Goal: Task Accomplishment & Management: Complete application form

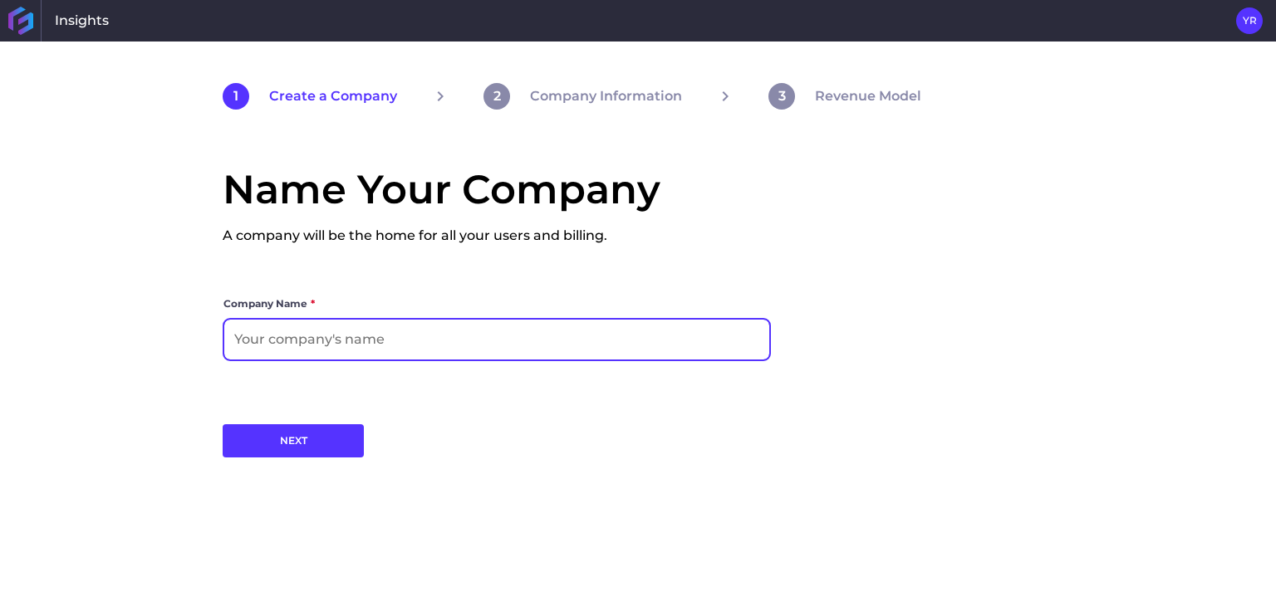
click at [296, 347] on input at bounding box center [496, 340] width 545 height 40
type input "ewfqewfe"
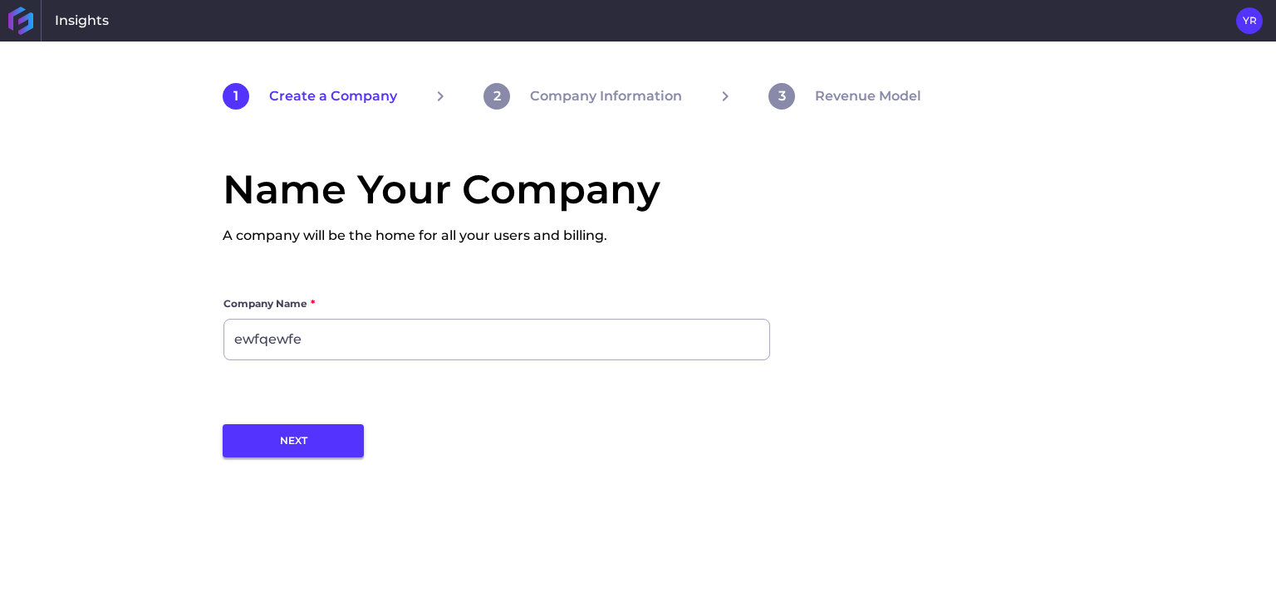
click at [324, 441] on button "NEXT" at bounding box center [293, 440] width 141 height 33
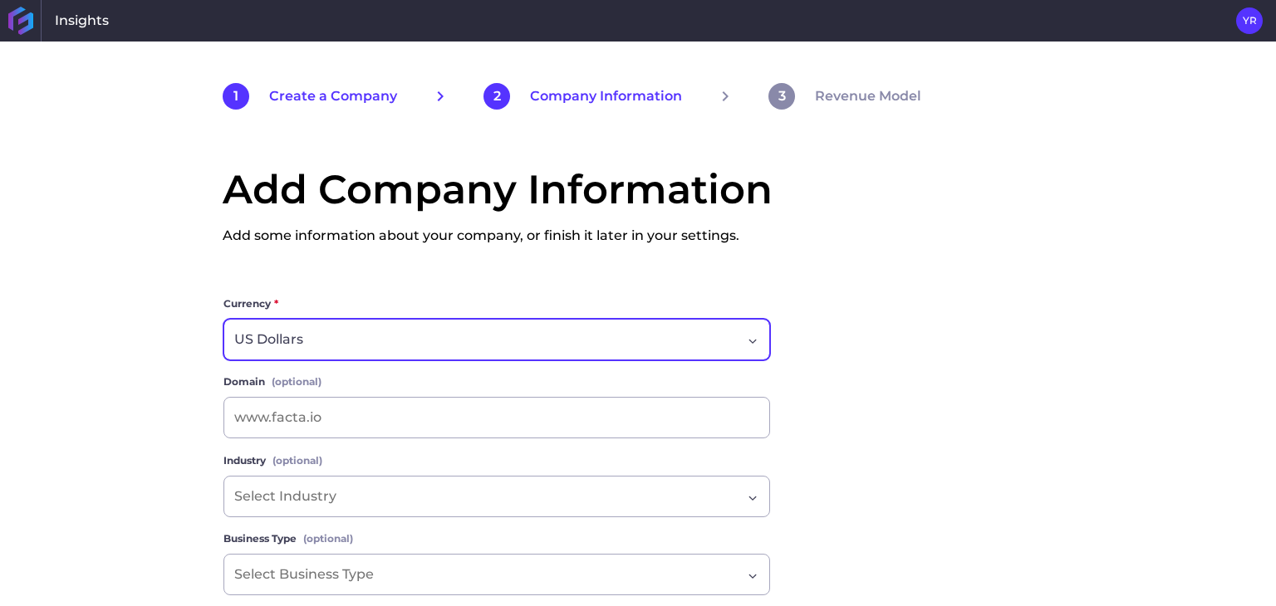
click at [360, 341] on div "US Dollars" at bounding box center [487, 340] width 507 height 20
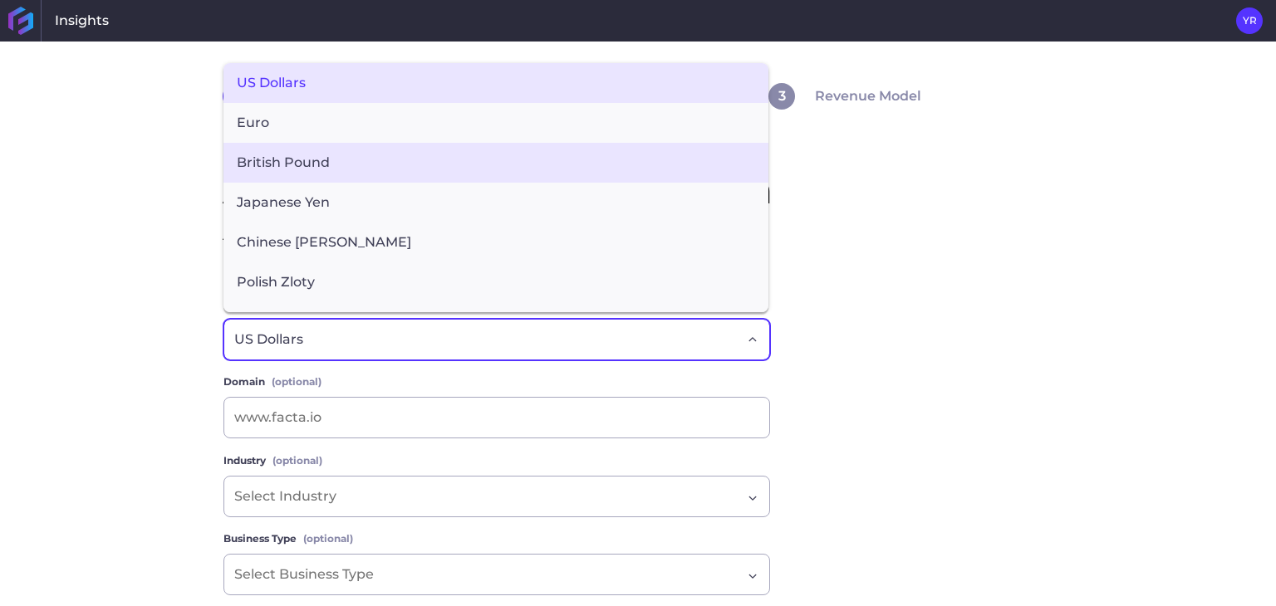
click at [321, 164] on span "British Pound" at bounding box center [495, 163] width 545 height 40
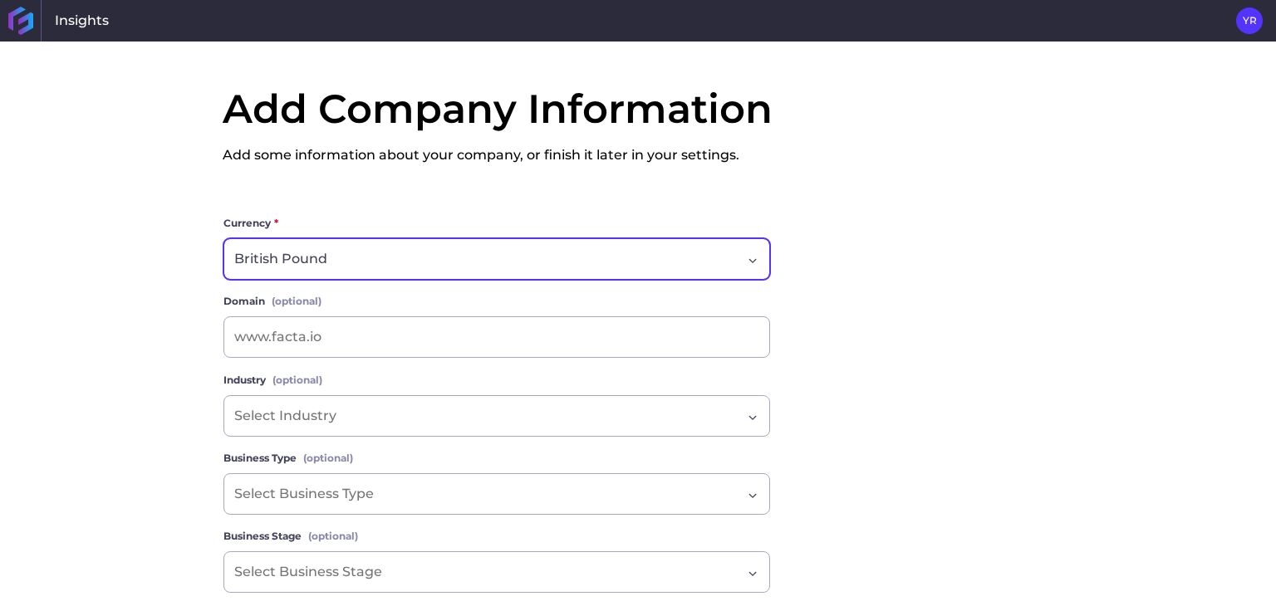
scroll to position [83, 0]
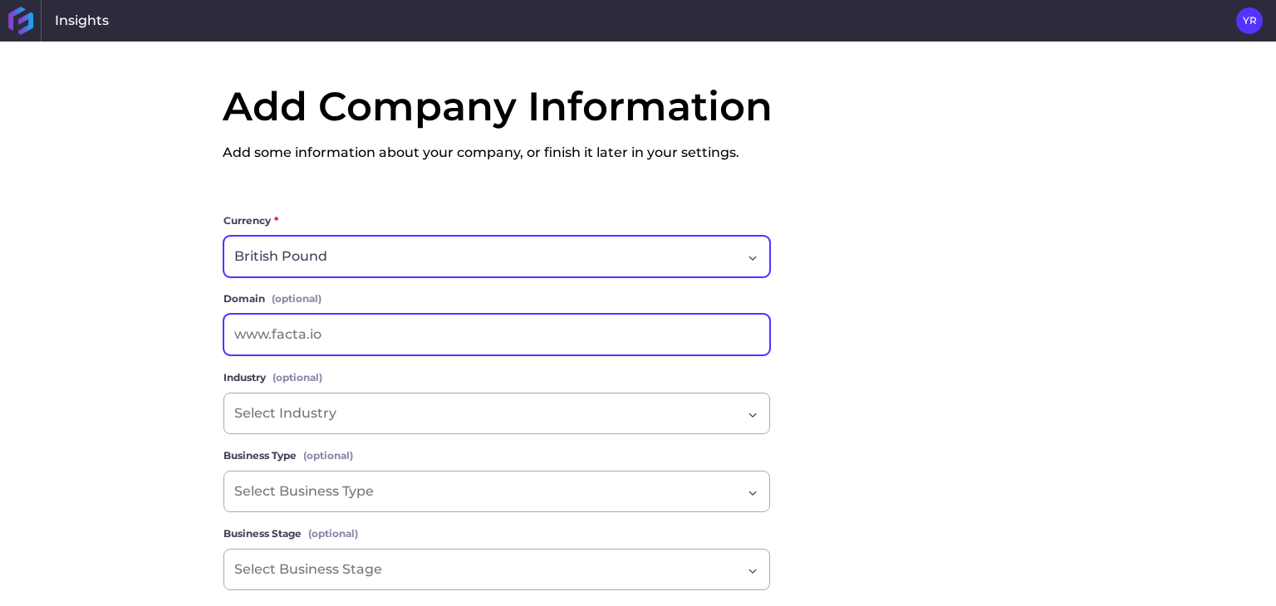
click at [354, 331] on input at bounding box center [496, 335] width 545 height 40
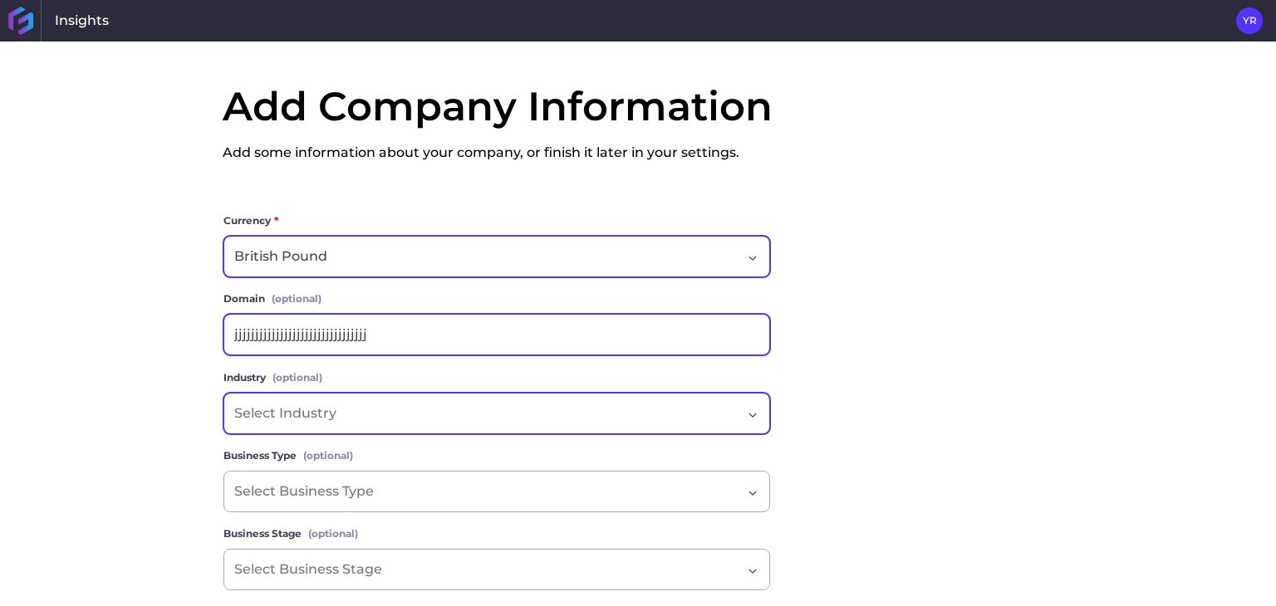
type input "jjjjjjjjjjjjjjjjjjjjjjjjjjjjjjjj"
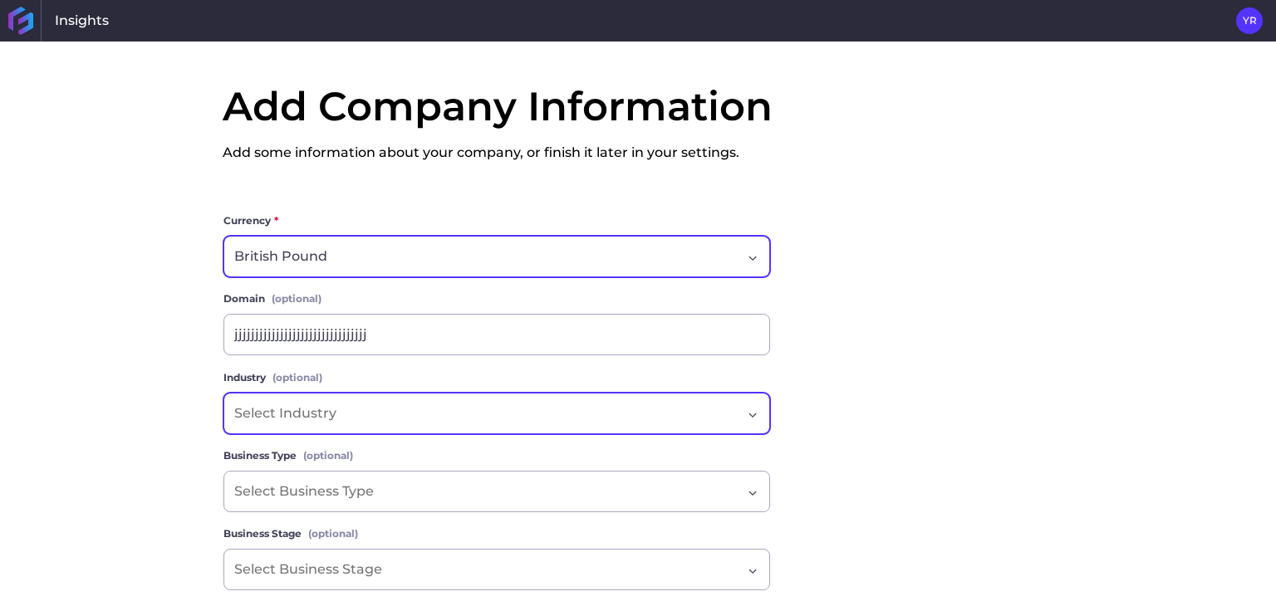
click at [342, 422] on input "Dropdown select" at bounding box center [292, 414] width 116 height 20
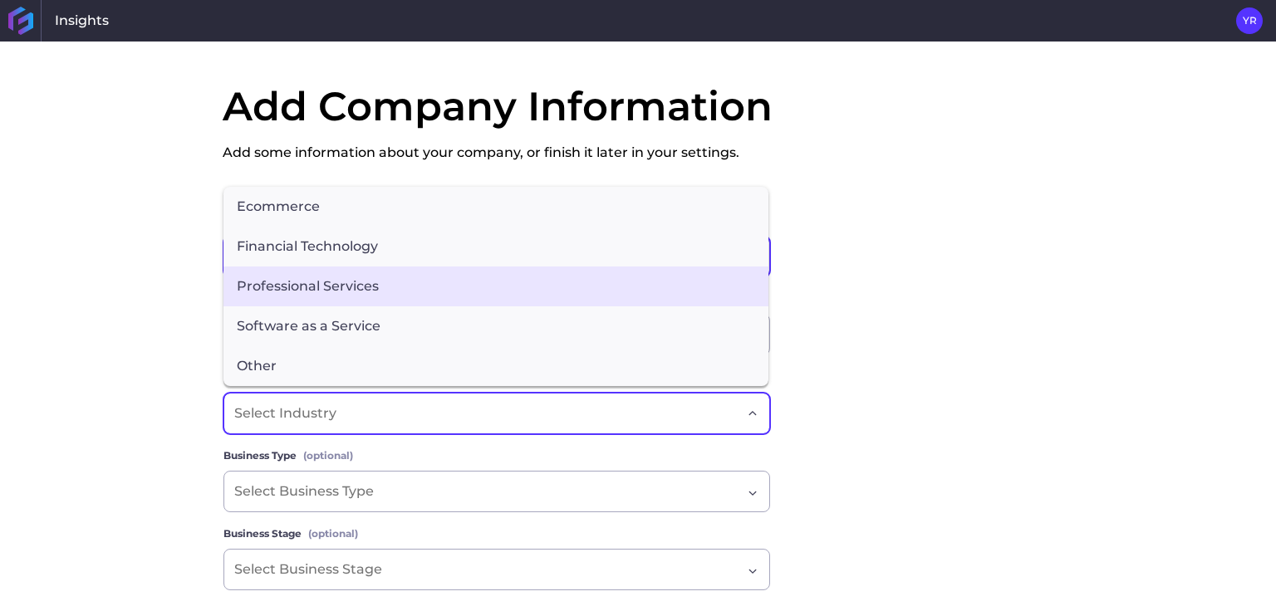
click at [321, 294] on span "Professional Services" at bounding box center [495, 287] width 545 height 40
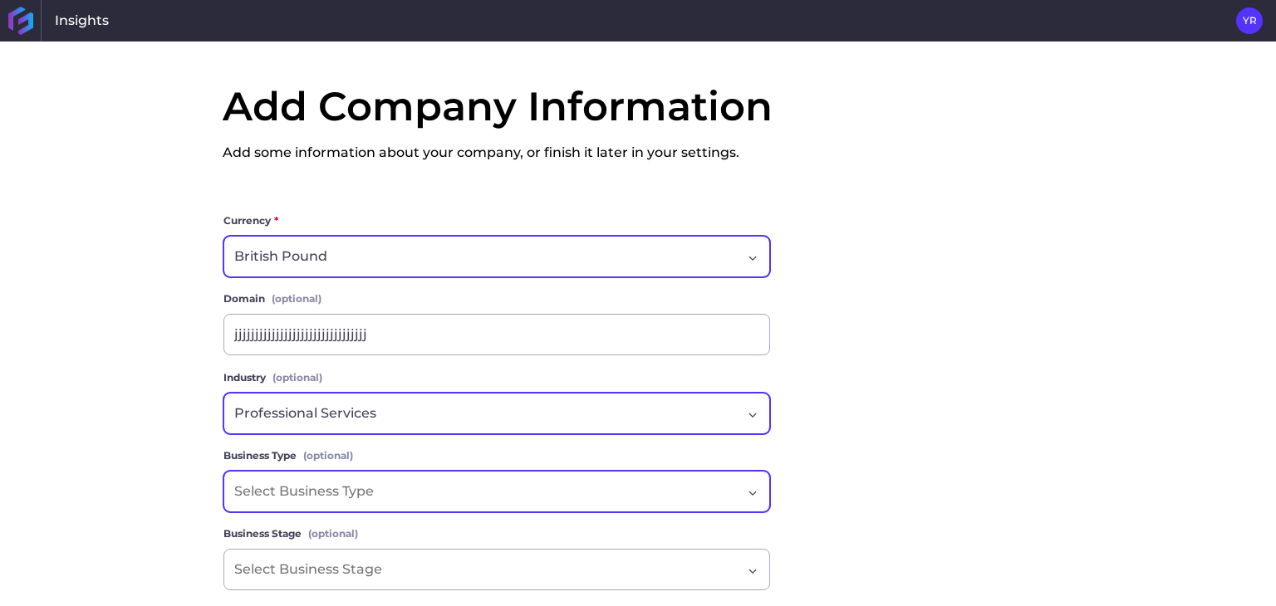
click at [365, 486] on input "Dropdown select" at bounding box center [311, 492] width 154 height 20
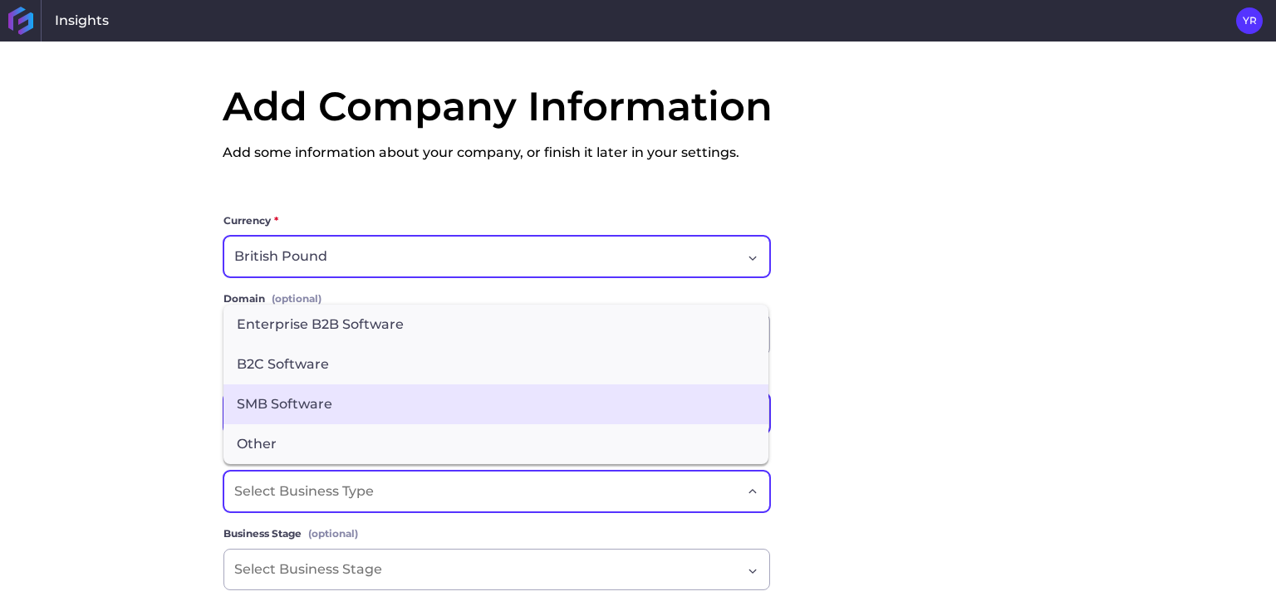
click at [326, 390] on span "SMB Software" at bounding box center [495, 405] width 545 height 40
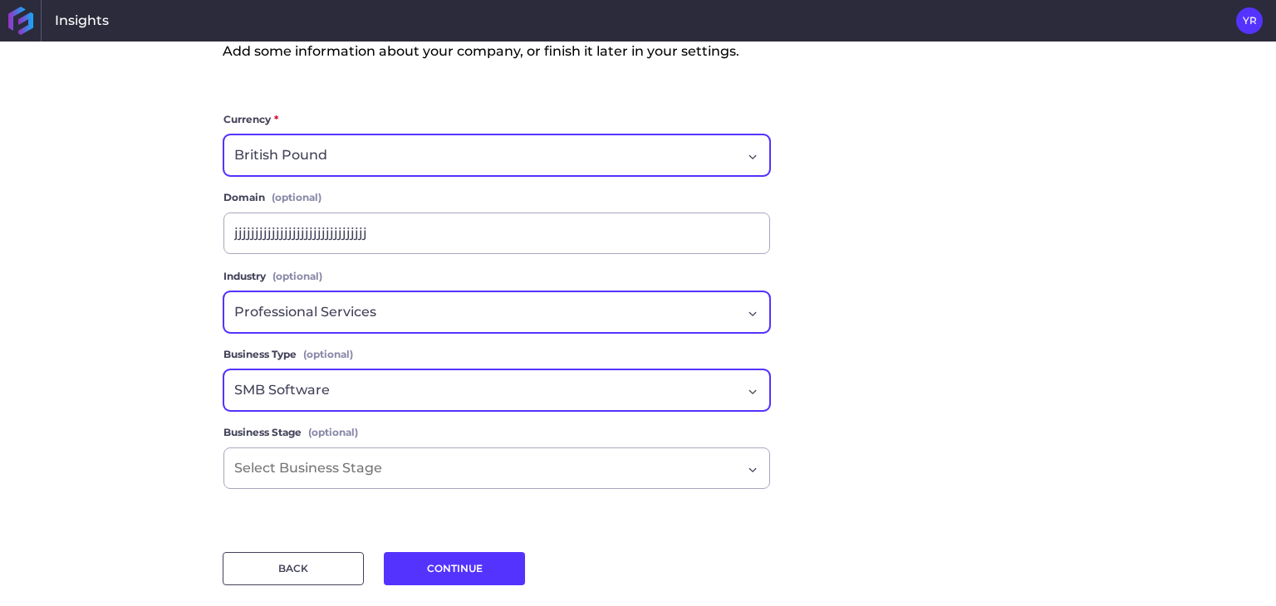
scroll to position [204, 0]
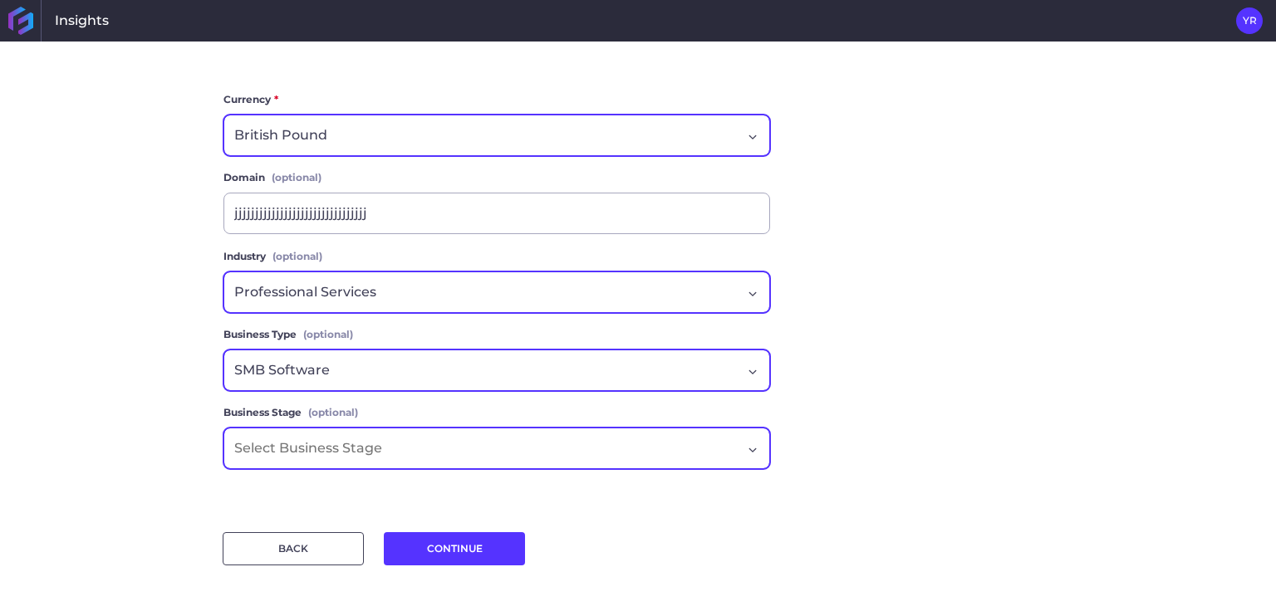
click at [339, 454] on input "Dropdown select" at bounding box center [314, 449] width 161 height 20
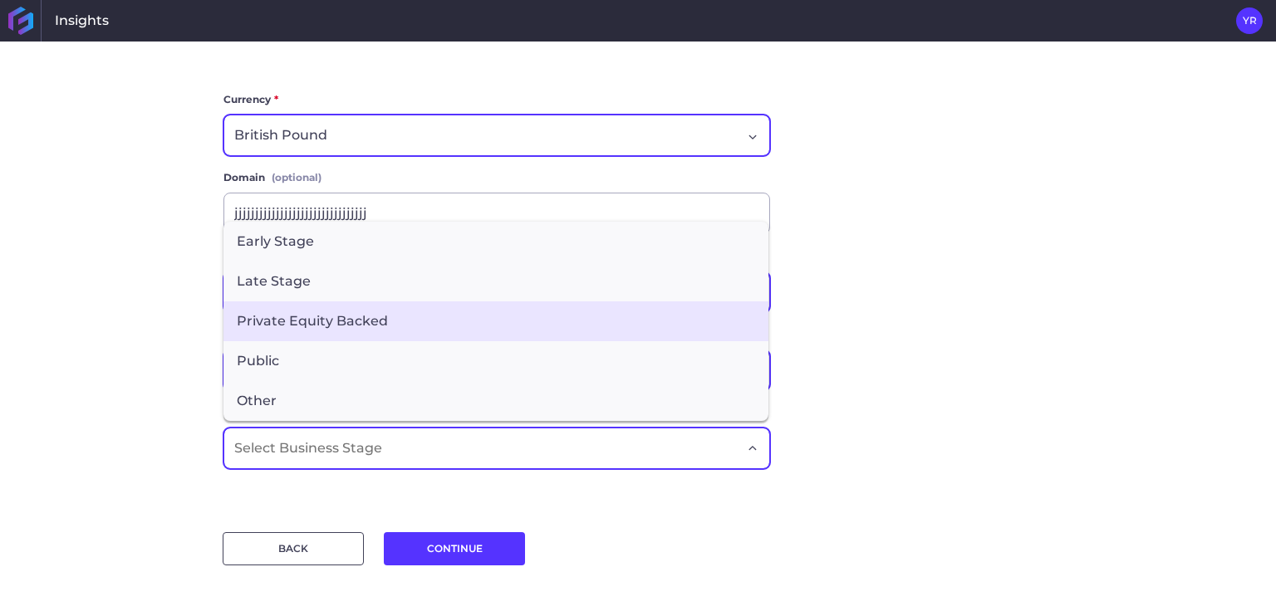
click at [322, 333] on span "Private Equity Backed" at bounding box center [495, 321] width 545 height 40
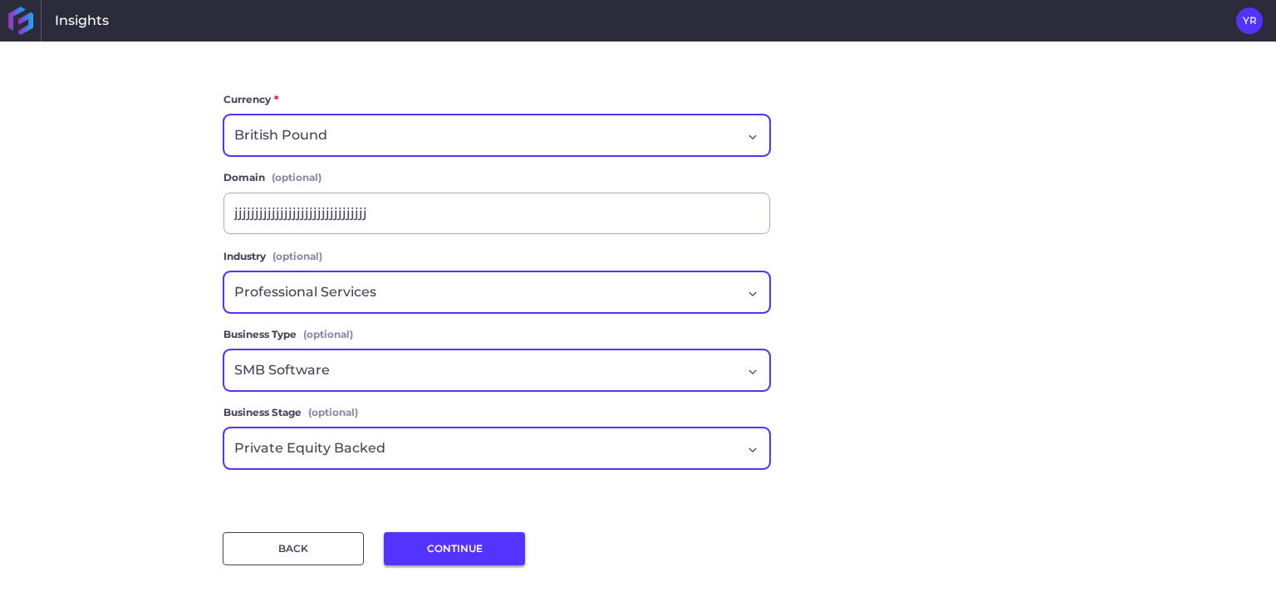
click at [436, 542] on button "CONTINUE" at bounding box center [454, 548] width 141 height 33
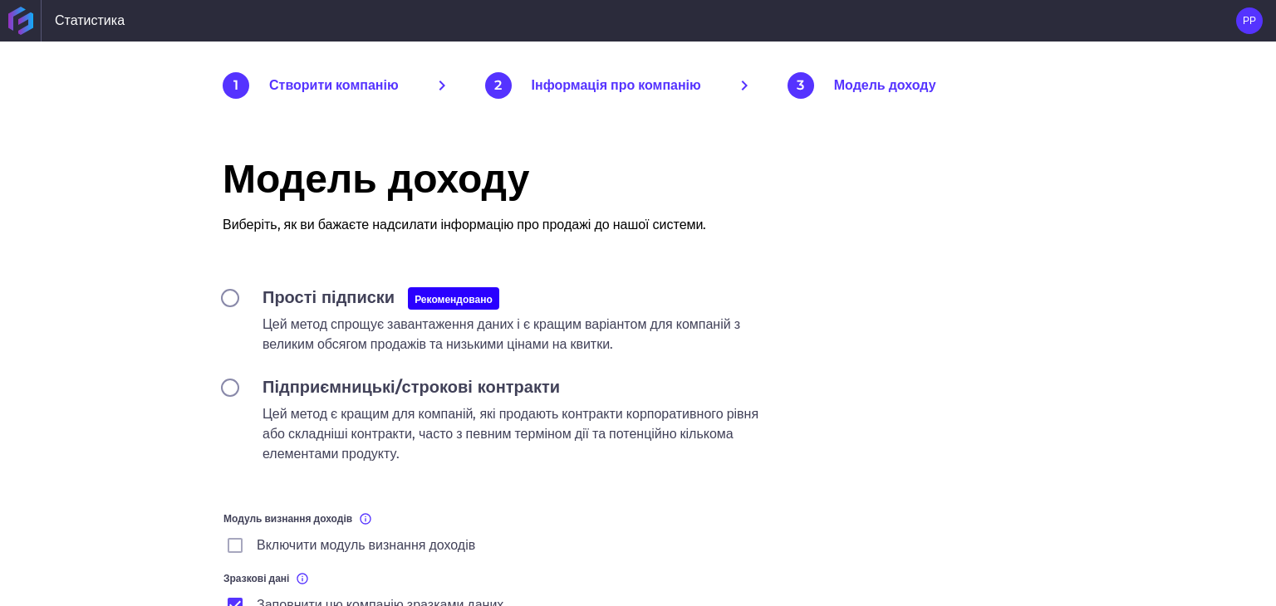
scroll to position [0, 0]
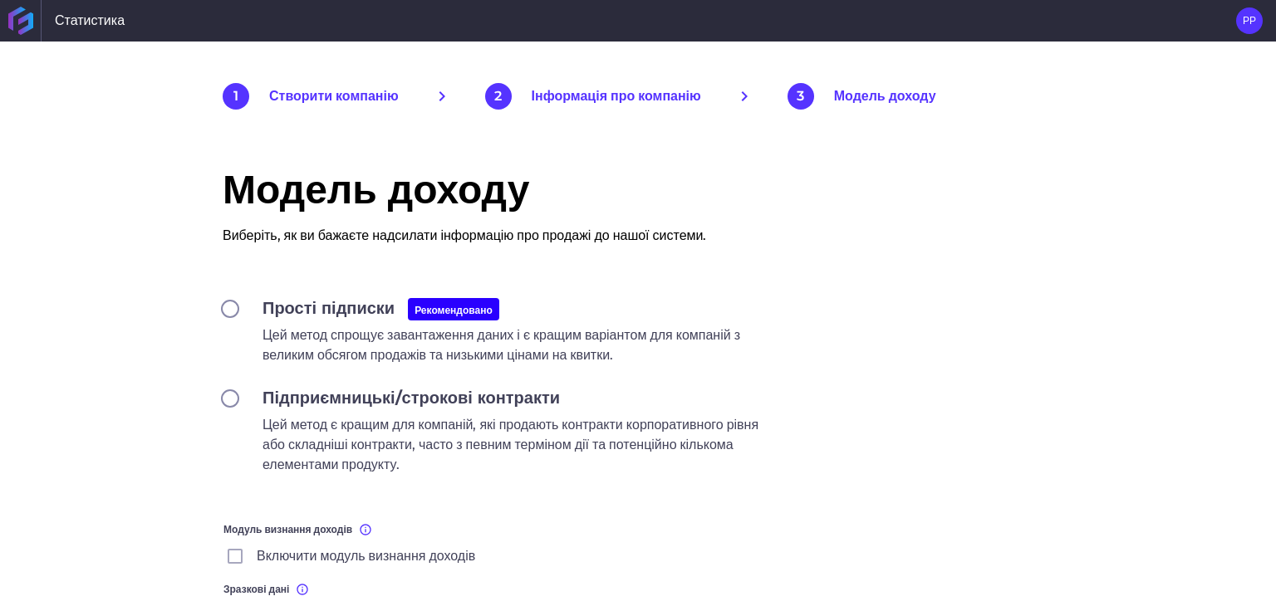
click at [223, 397] on input "Підприємницькі/строкові контракти Цей метод є кращим для компаній, які продають…" at bounding box center [230, 398] width 15 height 15
radio input "true"
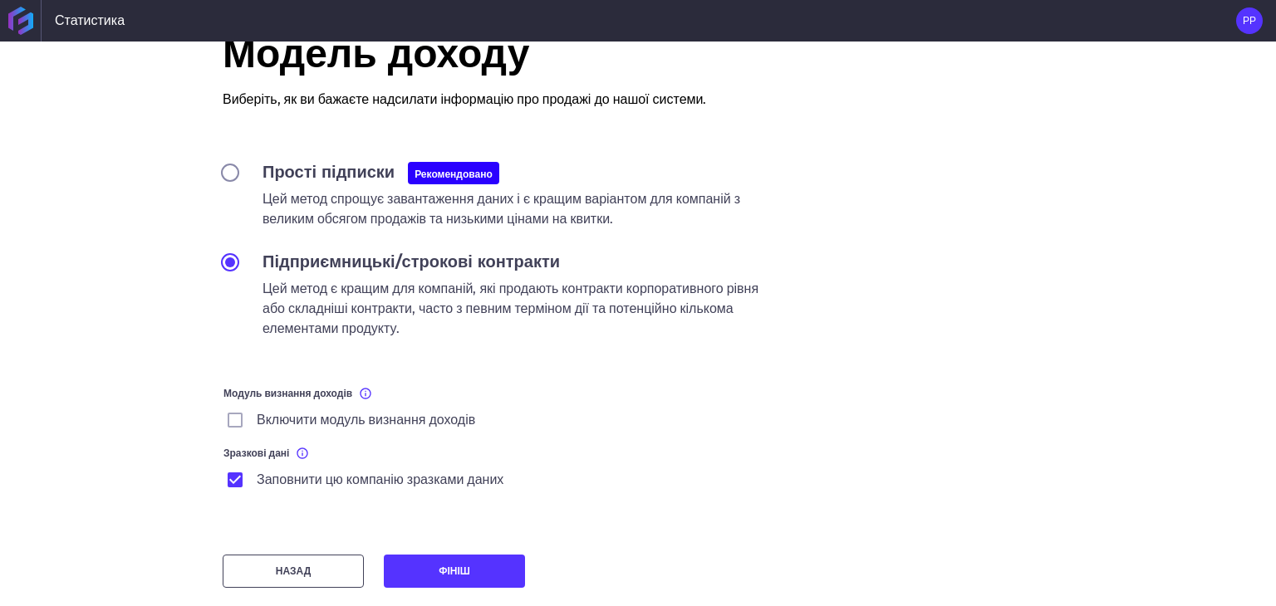
scroll to position [159, 0]
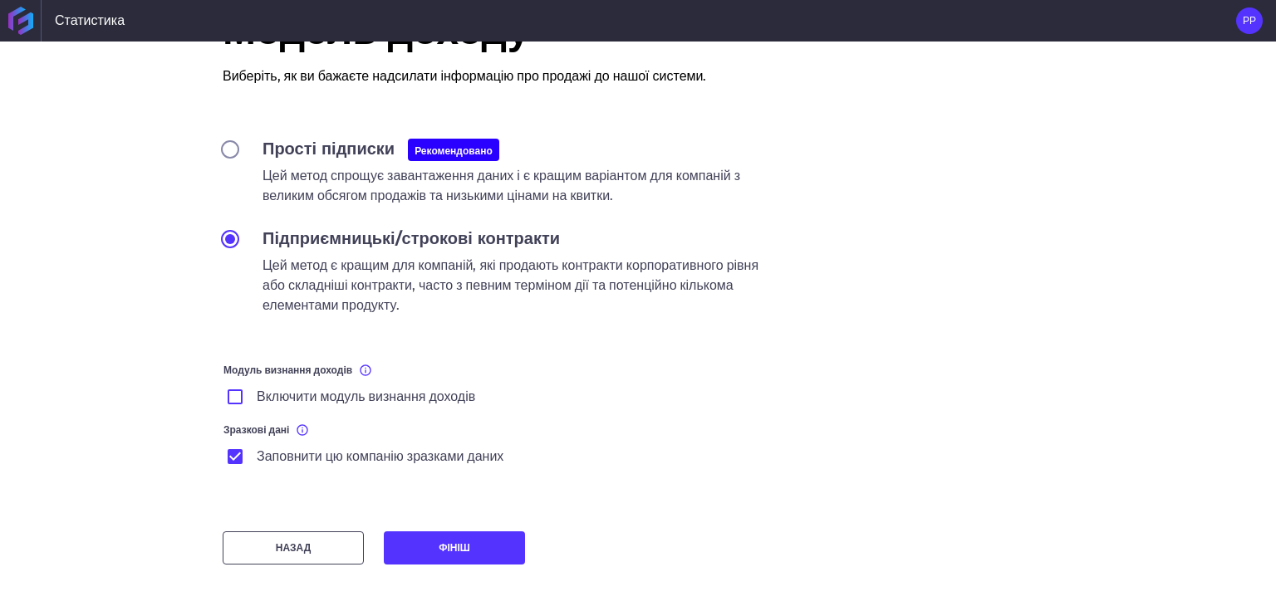
click at [228, 391] on icon at bounding box center [235, 397] width 20 height 20
click at [0, 0] on input "Включити модуль визнання доходів" at bounding box center [0, 0] width 0 height 0
click at [423, 546] on button "ФІНІШ" at bounding box center [454, 548] width 141 height 33
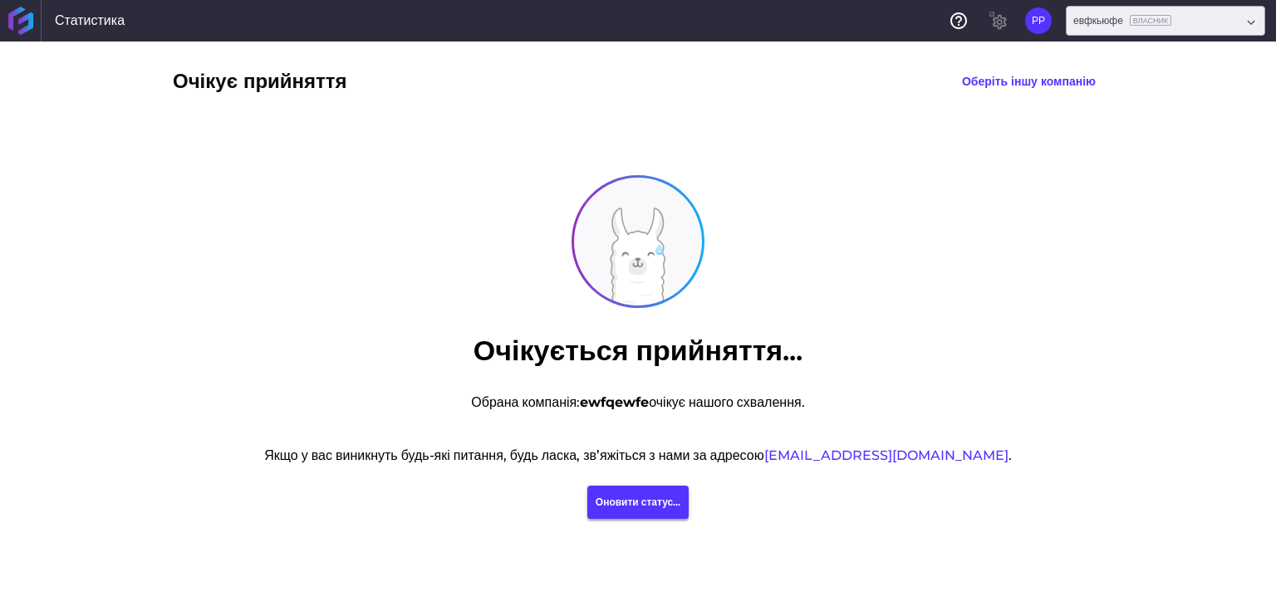
click at [663, 500] on font "Оновити статус..." at bounding box center [637, 502] width 85 height 12
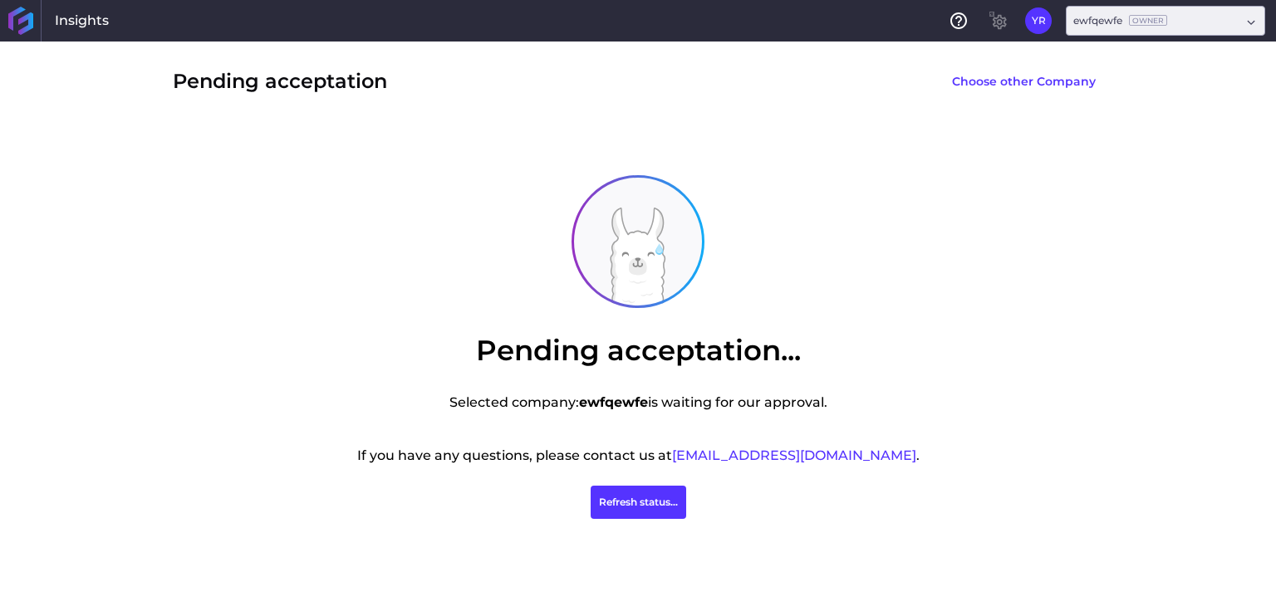
click at [95, 19] on div "Insights" at bounding box center [82, 21] width 81 height 42
click at [29, 24] on icon at bounding box center [24, 23] width 15 height 22
click at [1014, 80] on button "Choose other Company" at bounding box center [1023, 81] width 159 height 27
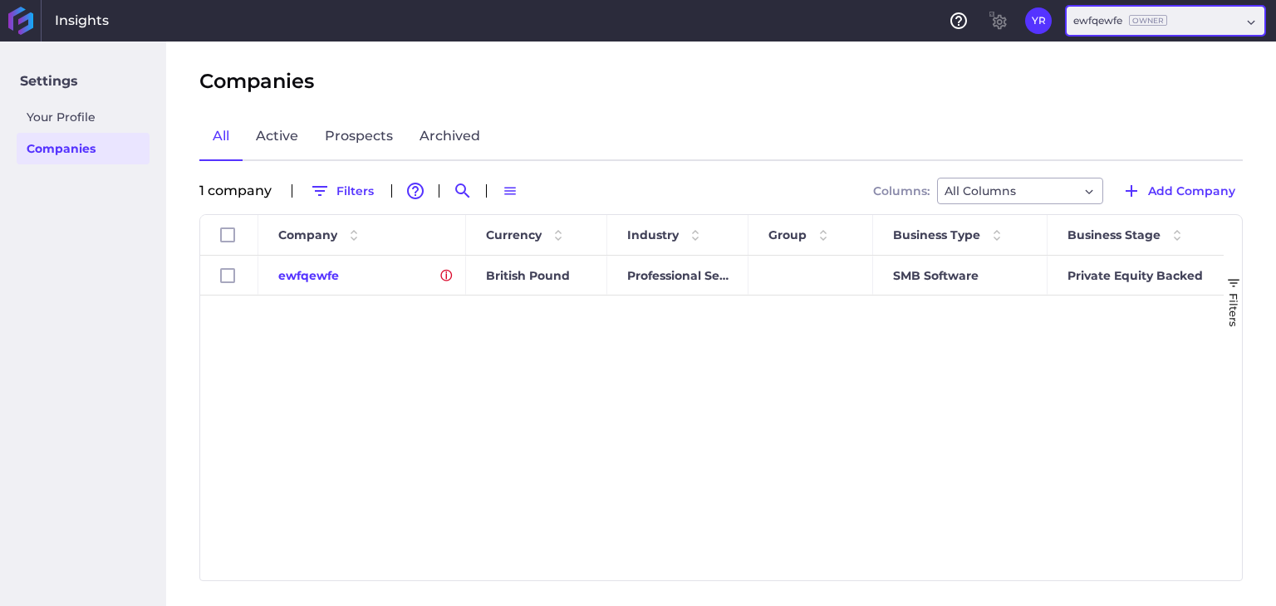
click at [1253, 22] on div "ewfqewfe Owner" at bounding box center [1165, 21] width 199 height 30
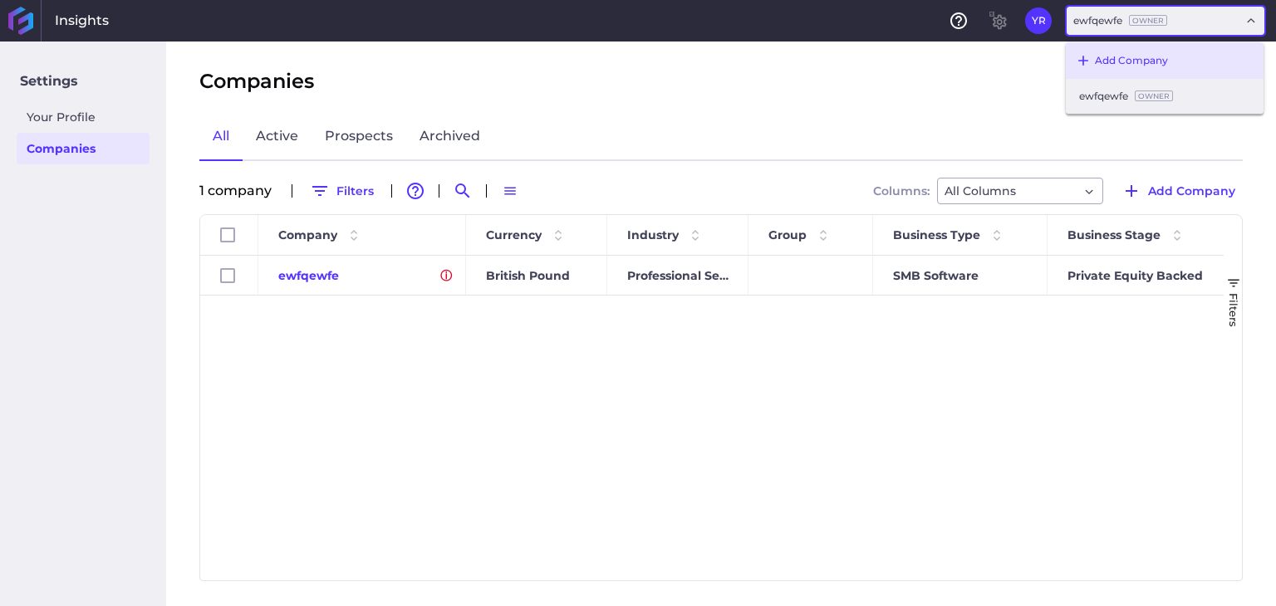
click at [1126, 60] on div "Add Company" at bounding box center [1165, 60] width 198 height 37
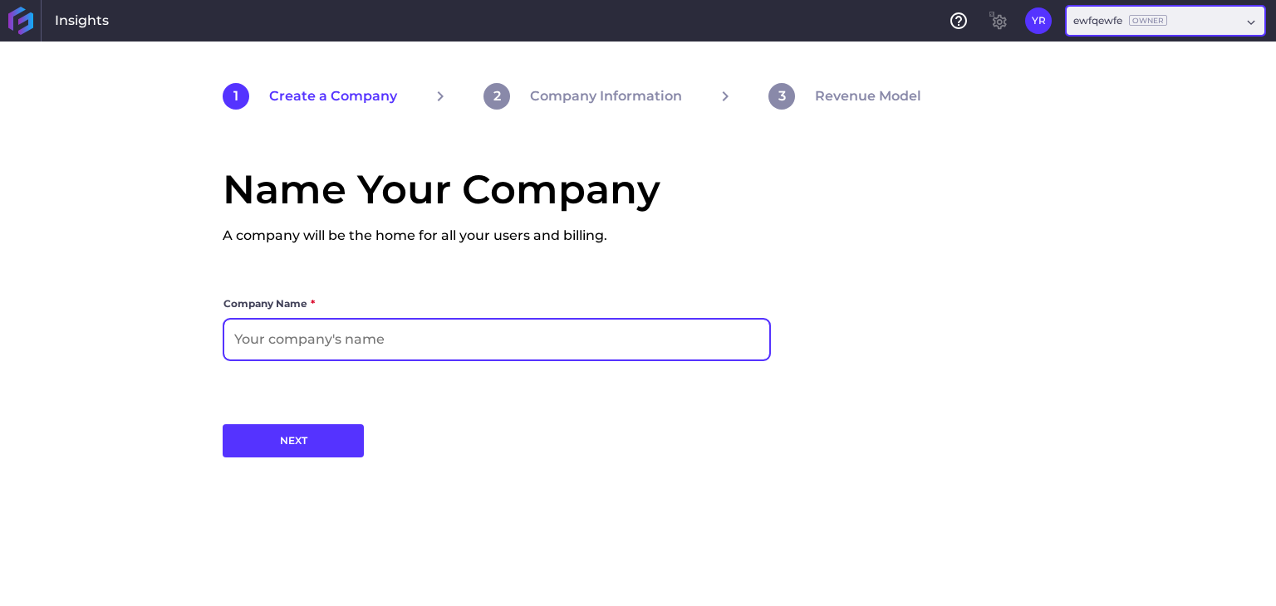
click at [459, 333] on input at bounding box center [496, 340] width 545 height 40
type input "ewfqewfe"
drag, startPoint x: 326, startPoint y: 336, endPoint x: 163, endPoint y: 336, distance: 162.8
click at [163, 336] on div "1 Create a Company 2 Company Information 3 Revenue Model Name Your Company A co…" at bounding box center [638, 324] width 997 height 565
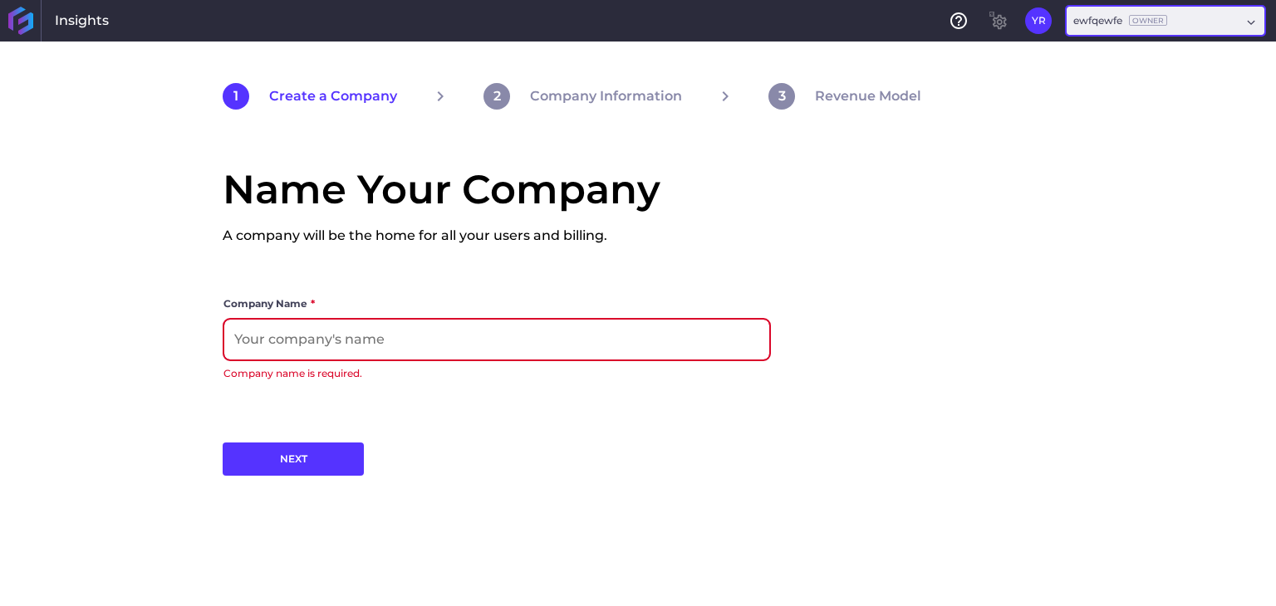
click at [322, 343] on input at bounding box center [496, 340] width 545 height 40
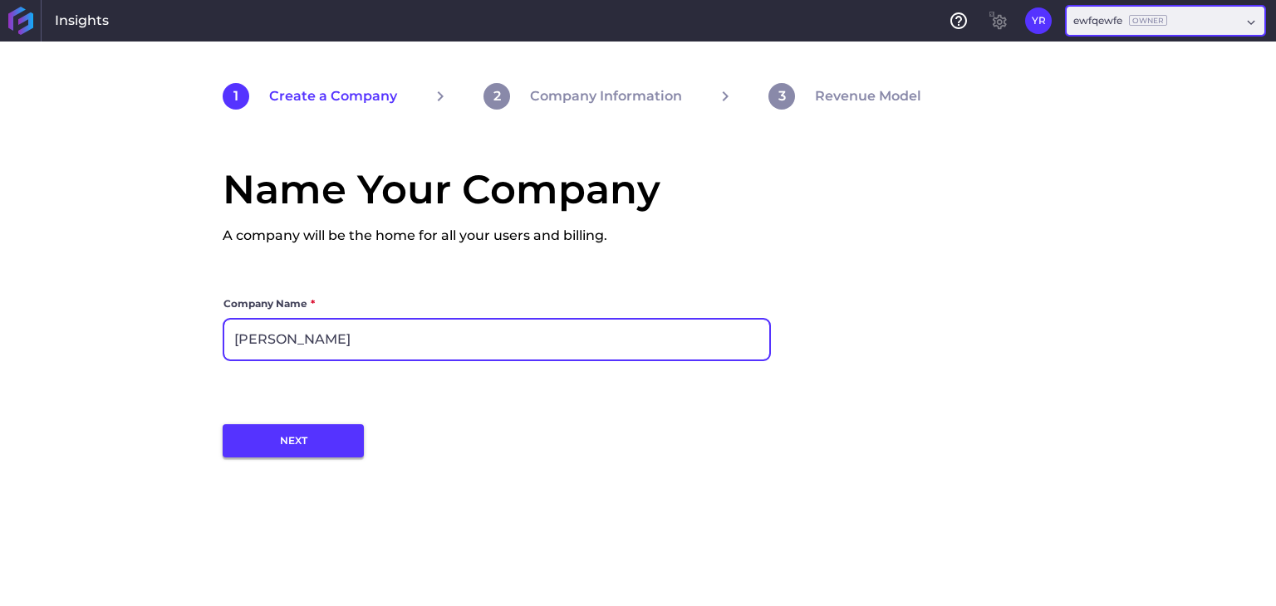
type input "[PERSON_NAME]"
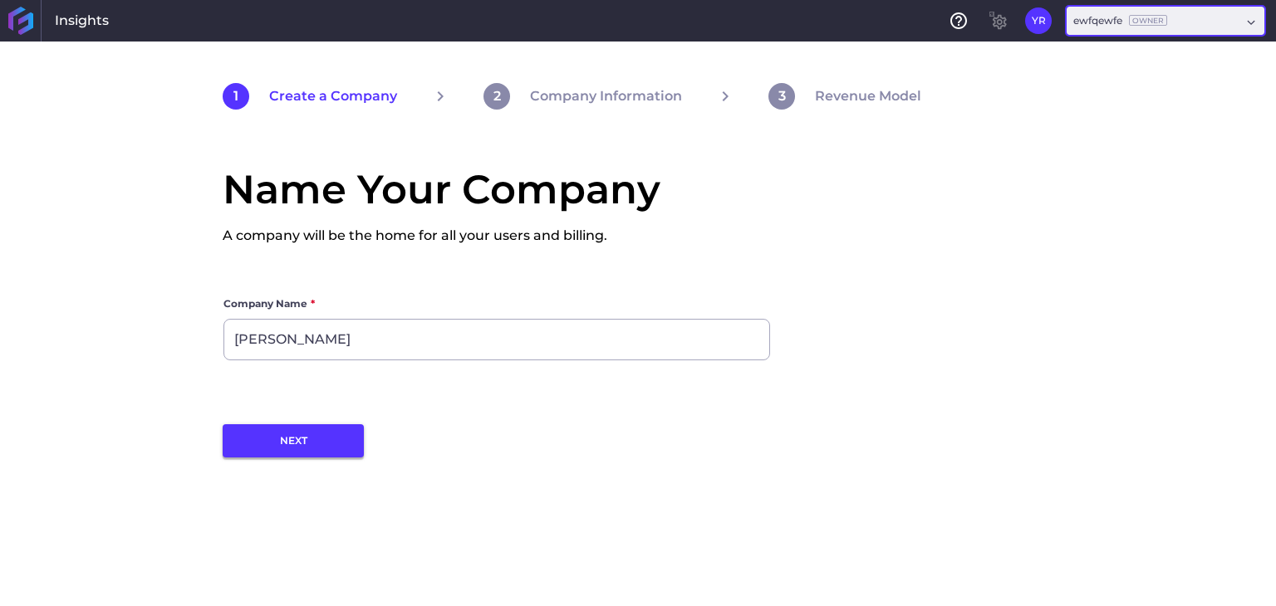
click at [292, 434] on button "NEXT" at bounding box center [293, 440] width 141 height 33
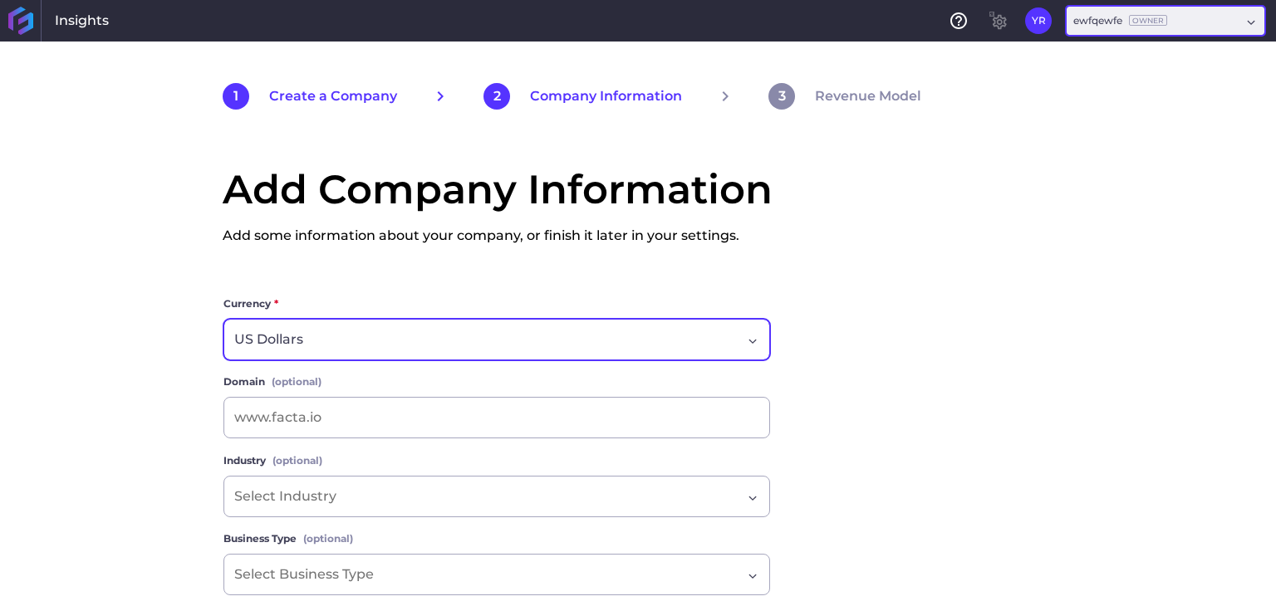
click at [439, 333] on div "US Dollars" at bounding box center [487, 340] width 507 height 20
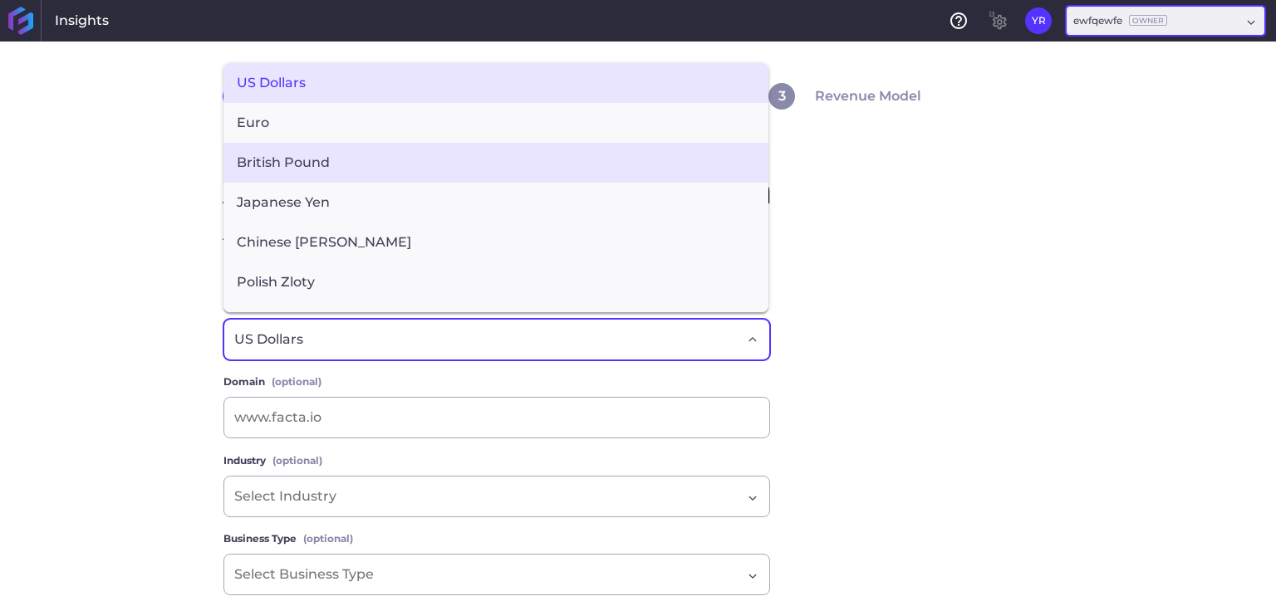
click at [319, 170] on span "British Pound" at bounding box center [495, 163] width 545 height 40
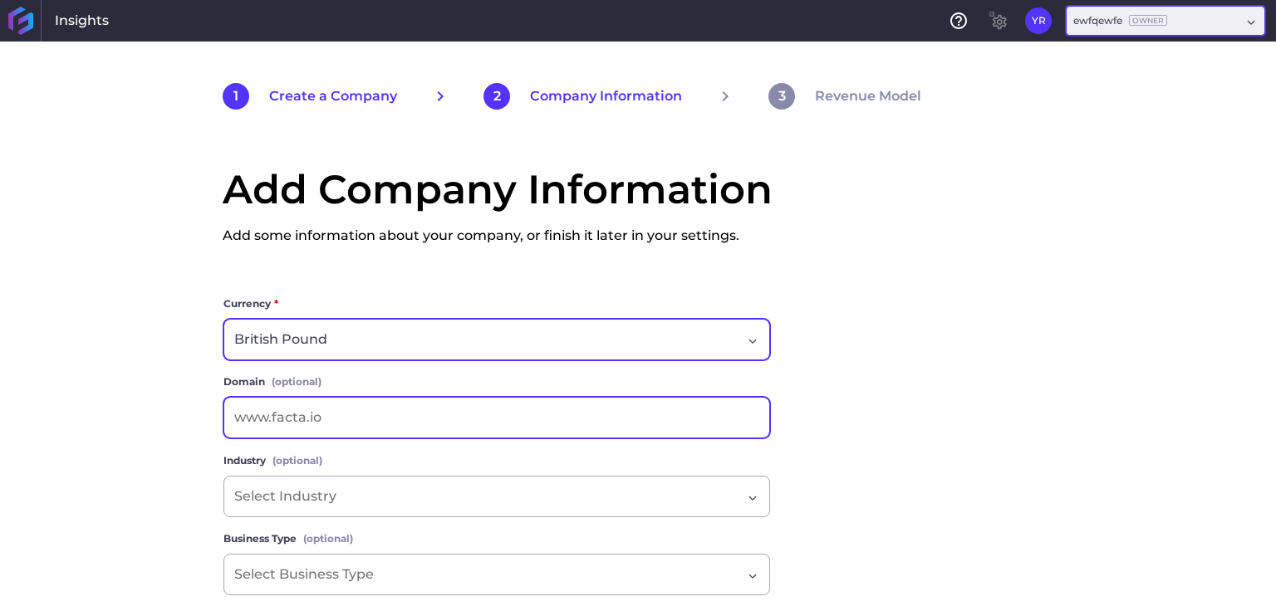
click at [326, 418] on input at bounding box center [496, 418] width 545 height 40
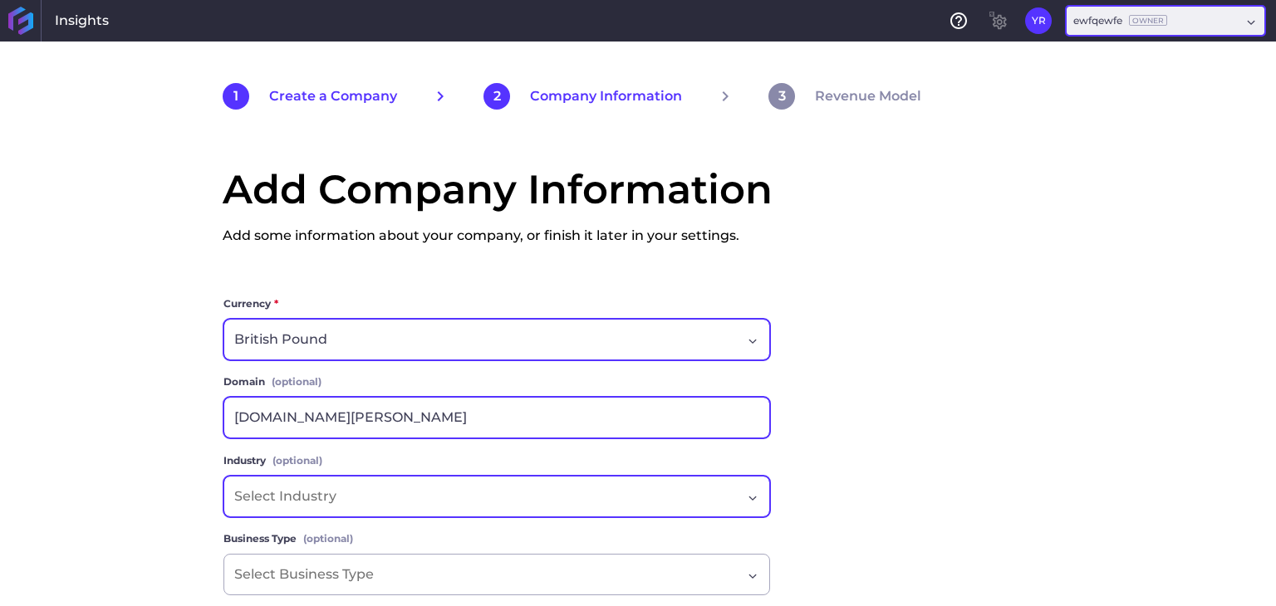
type input "www.oleg.com"
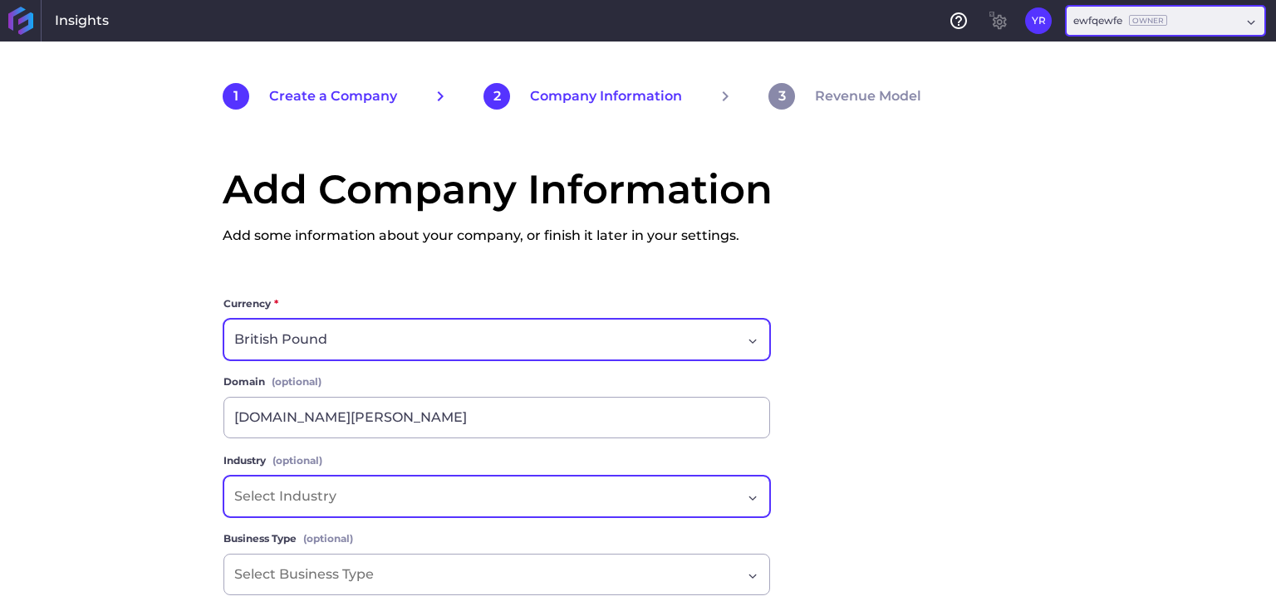
click at [399, 495] on div "Dropdown select" at bounding box center [487, 497] width 507 height 20
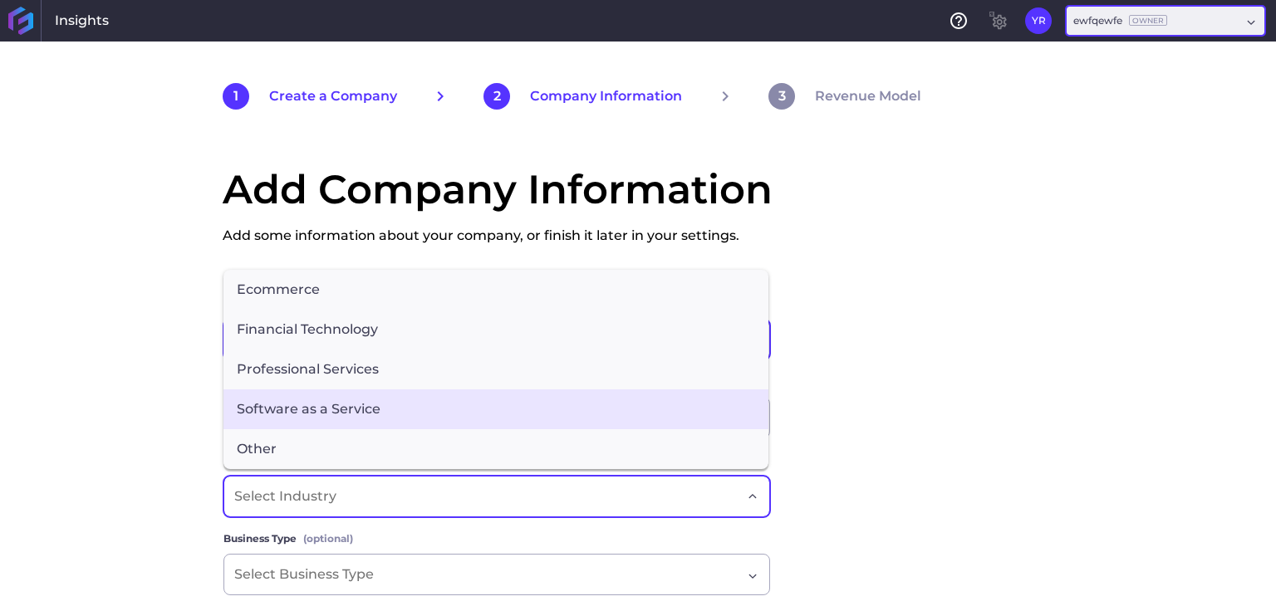
click at [360, 396] on span "Software as a Service" at bounding box center [495, 410] width 545 height 40
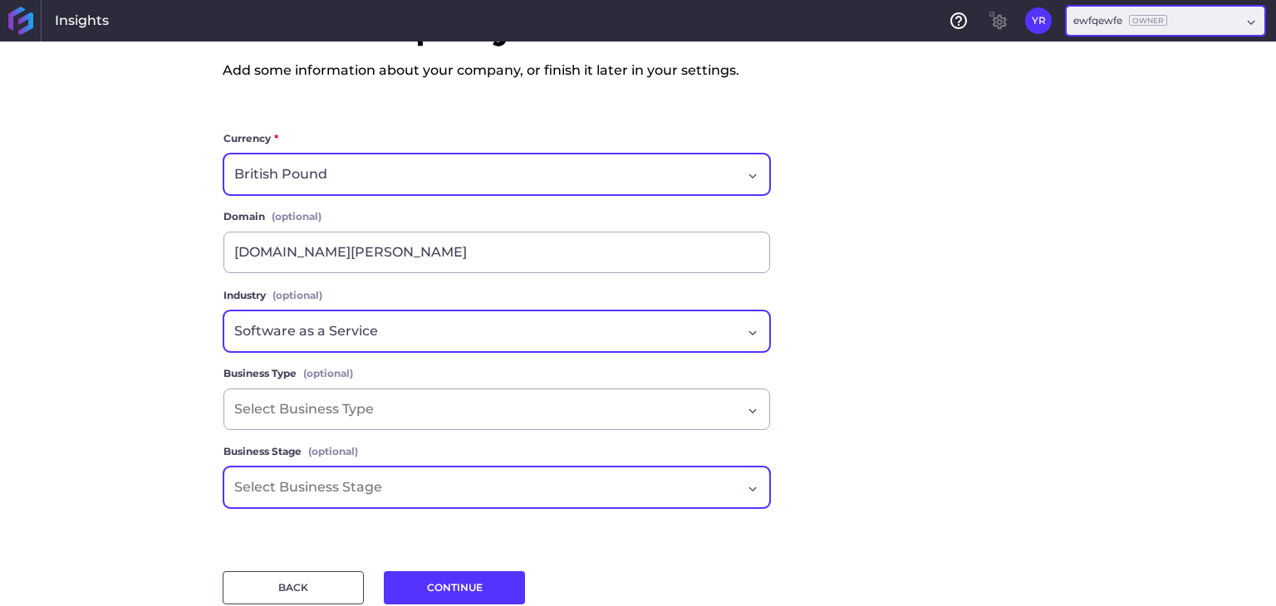
scroll to position [166, 0]
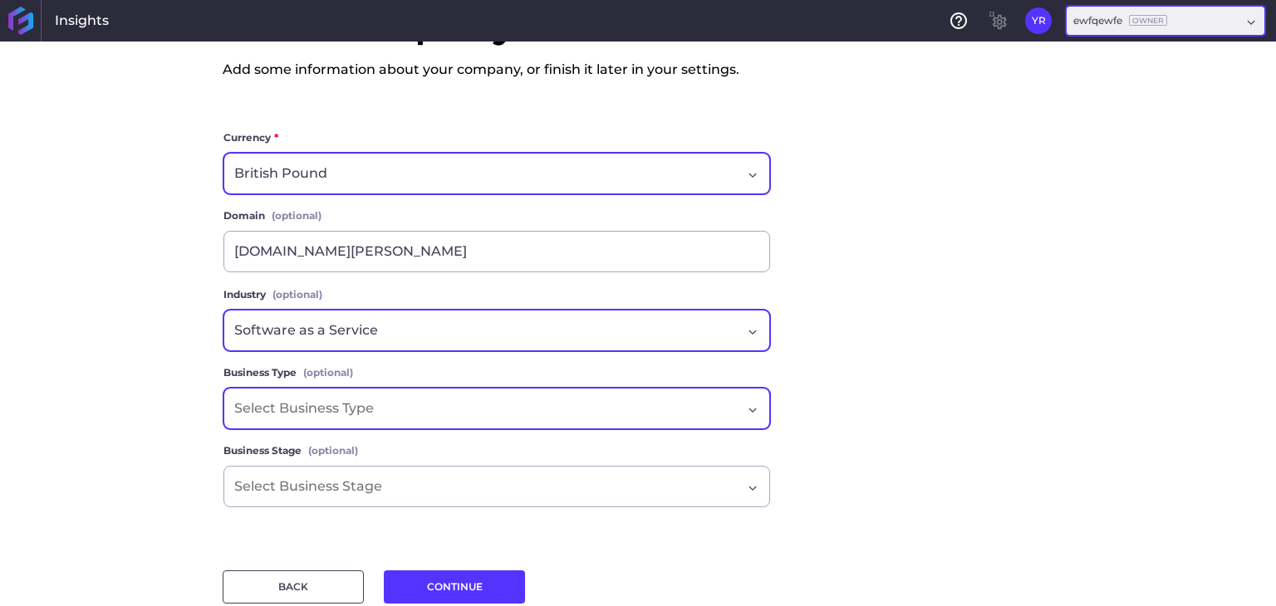
click at [373, 416] on input "Dropdown select" at bounding box center [311, 409] width 154 height 20
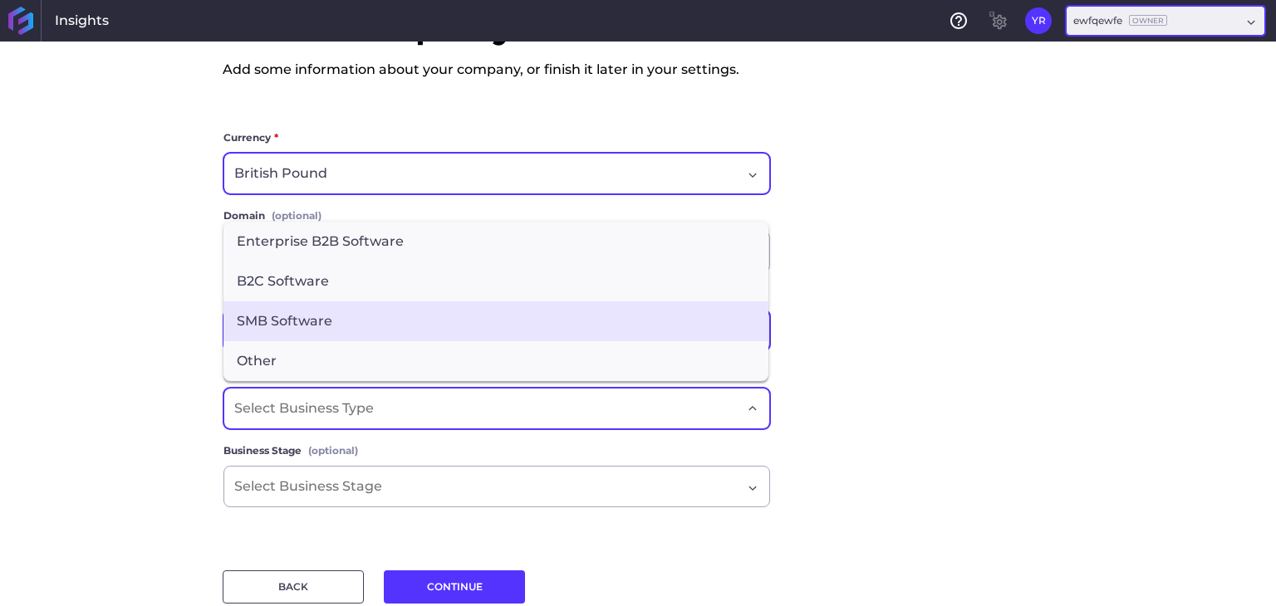
click at [318, 305] on span "SMB Software" at bounding box center [495, 321] width 545 height 40
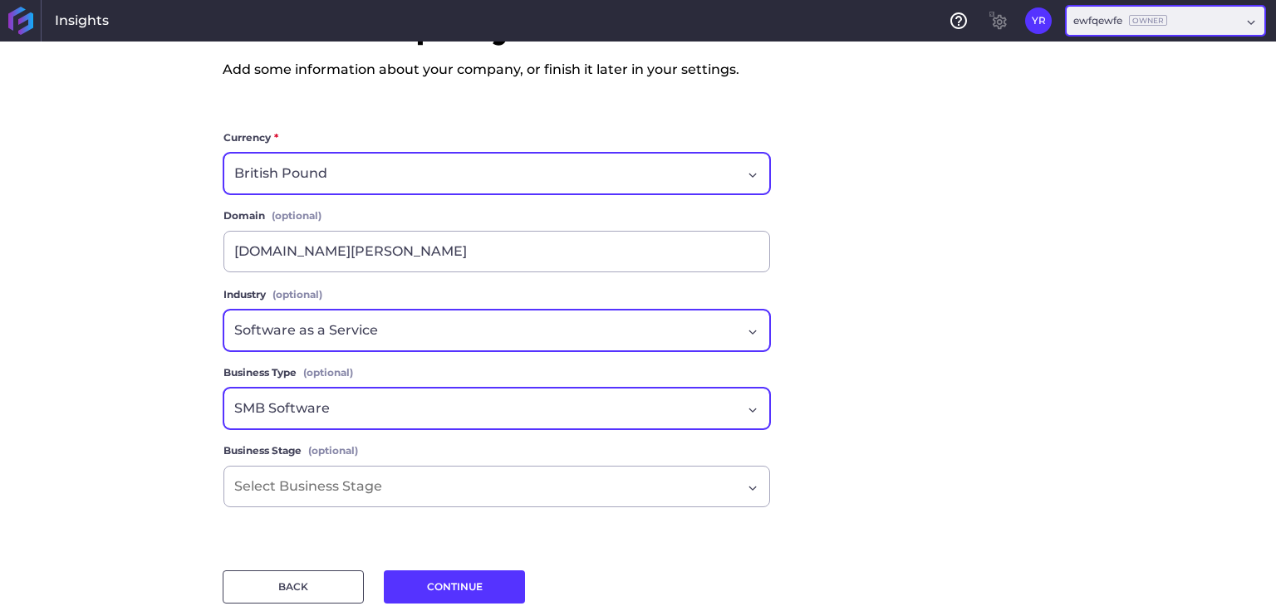
click at [374, 419] on div "SMB Software" at bounding box center [496, 409] width 546 height 42
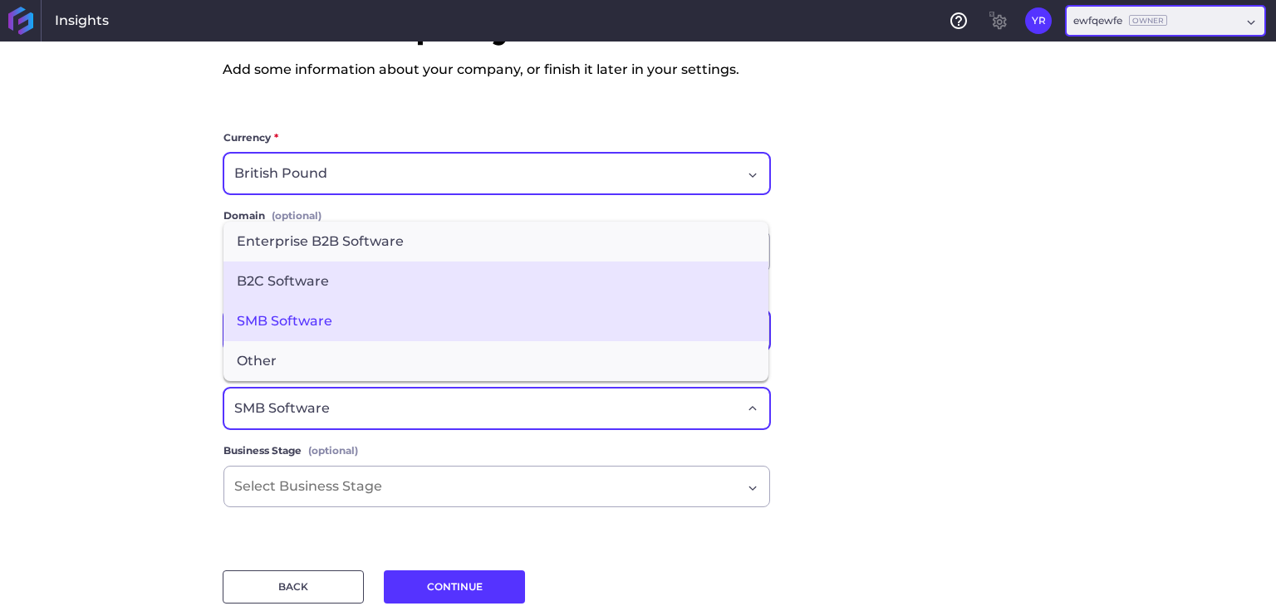
click at [309, 275] on span "B2C Software" at bounding box center [495, 282] width 545 height 40
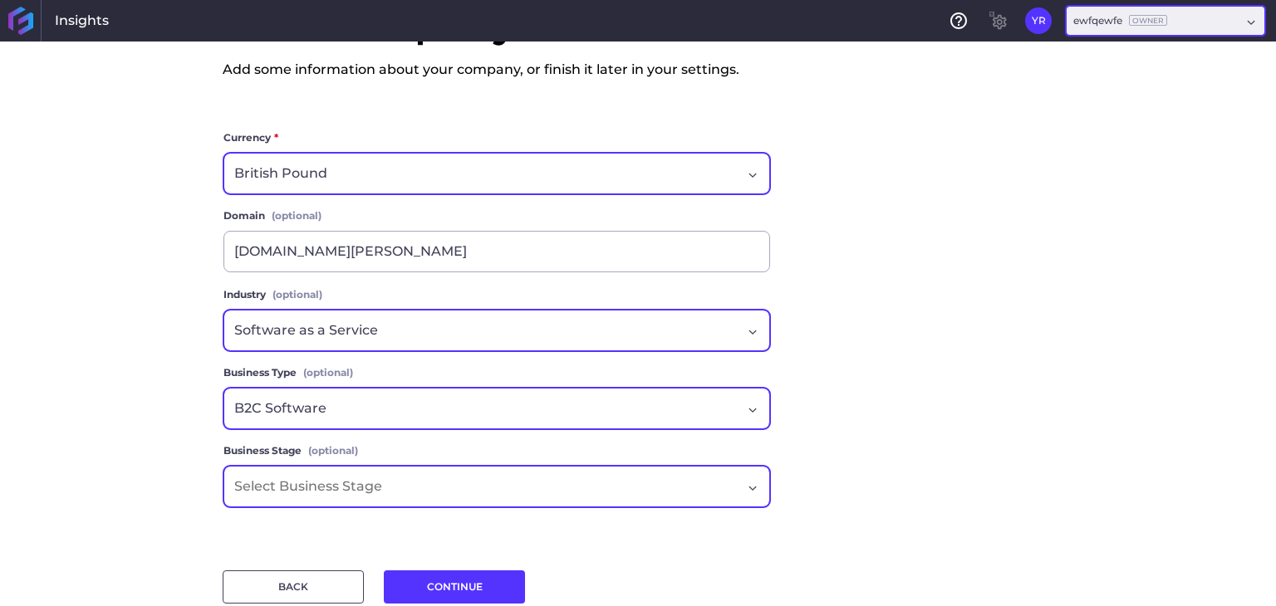
click at [368, 487] on input "Dropdown select" at bounding box center [314, 487] width 161 height 20
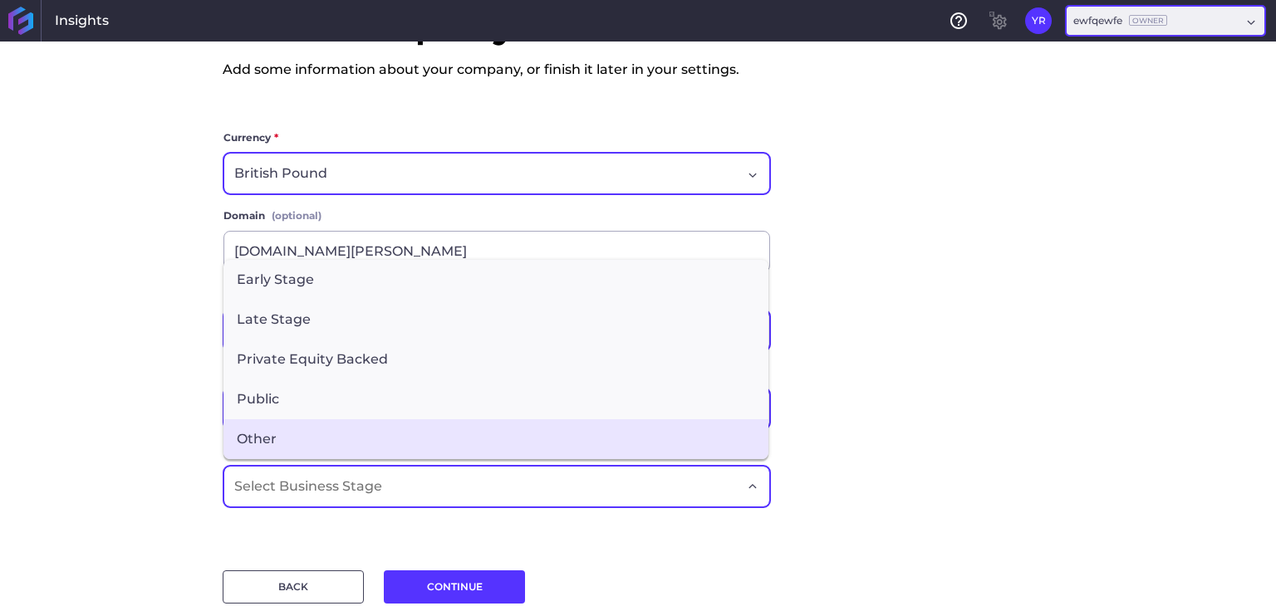
click at [271, 419] on span "Other" at bounding box center [495, 439] width 545 height 40
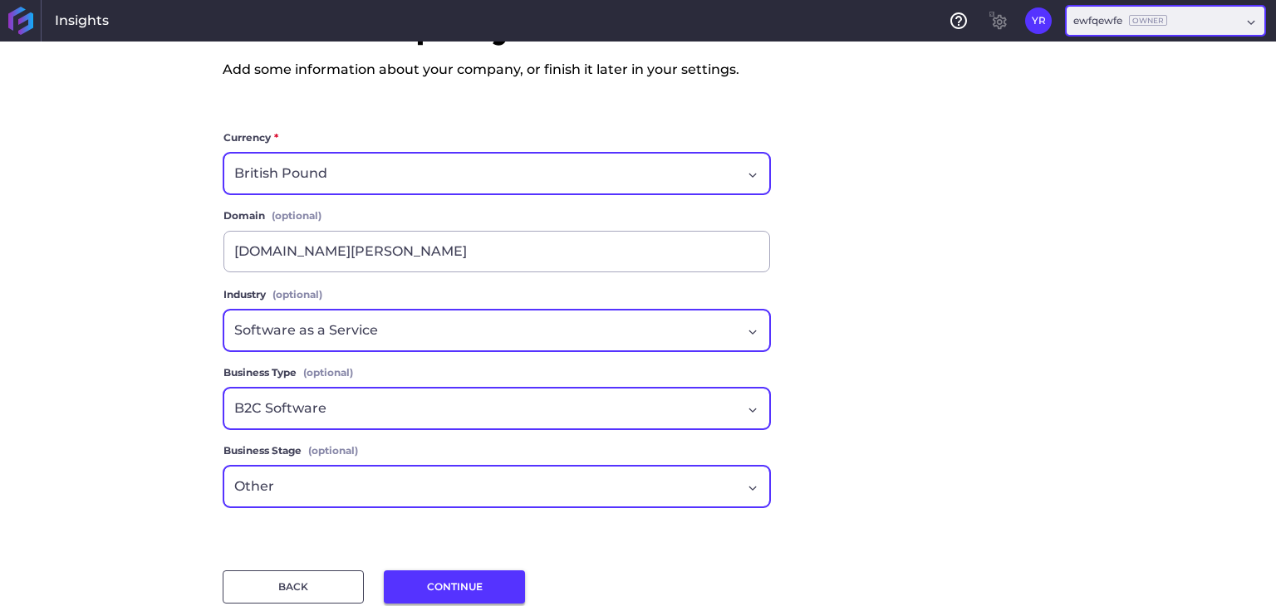
click at [455, 582] on button "CONTINUE" at bounding box center [454, 587] width 141 height 33
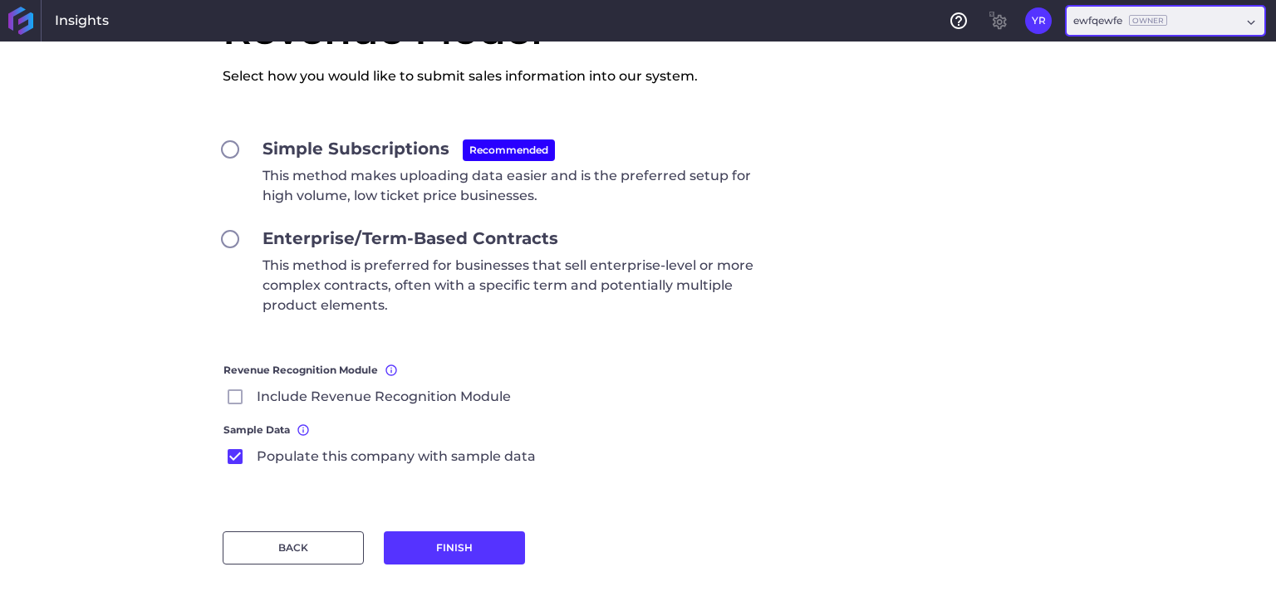
click at [225, 147] on input "Simple Subscriptions Recommended This method makes uploading data easier and is…" at bounding box center [230, 149] width 15 height 15
radio input "true"
click at [233, 399] on icon at bounding box center [235, 397] width 20 height 20
click at [0, 0] on input "Include Revenue Recognition Module" at bounding box center [0, 0] width 0 height 0
click at [458, 546] on button "FINISH" at bounding box center [454, 548] width 141 height 33
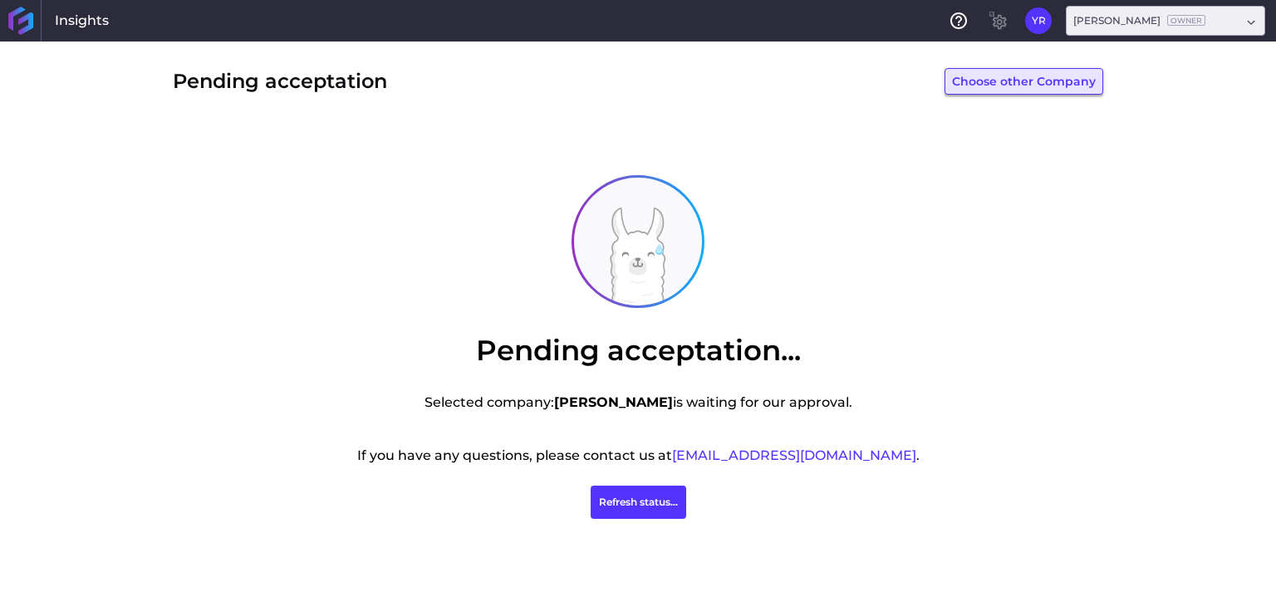
click at [977, 87] on button "Choose other Company" at bounding box center [1023, 81] width 159 height 27
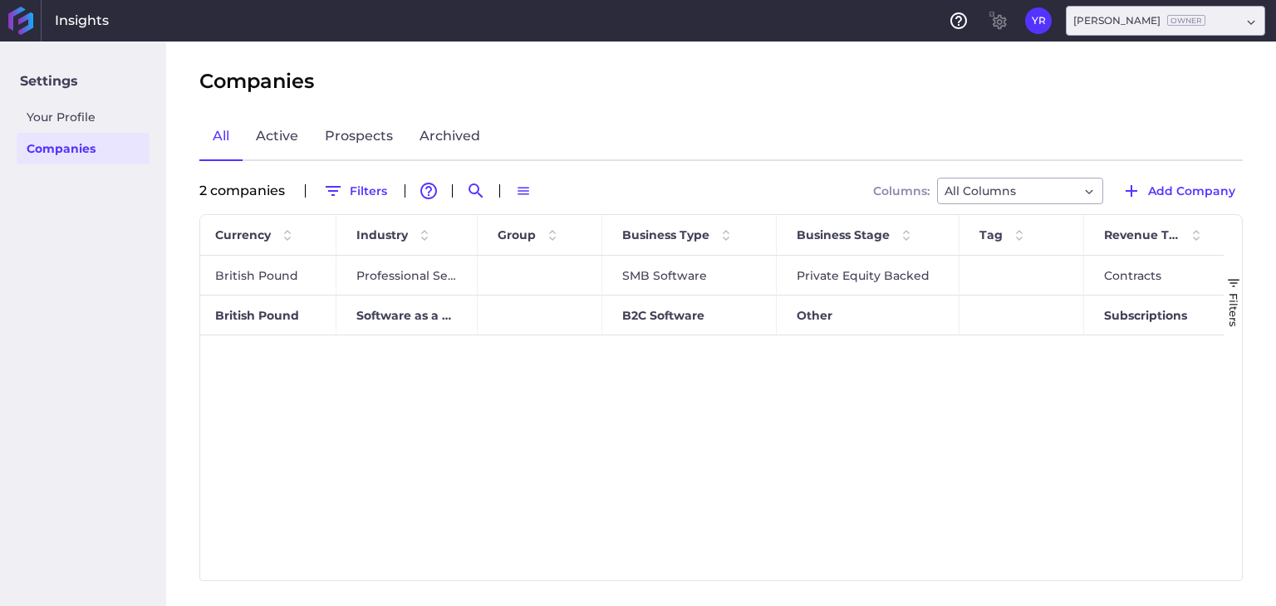
scroll to position [0, 429]
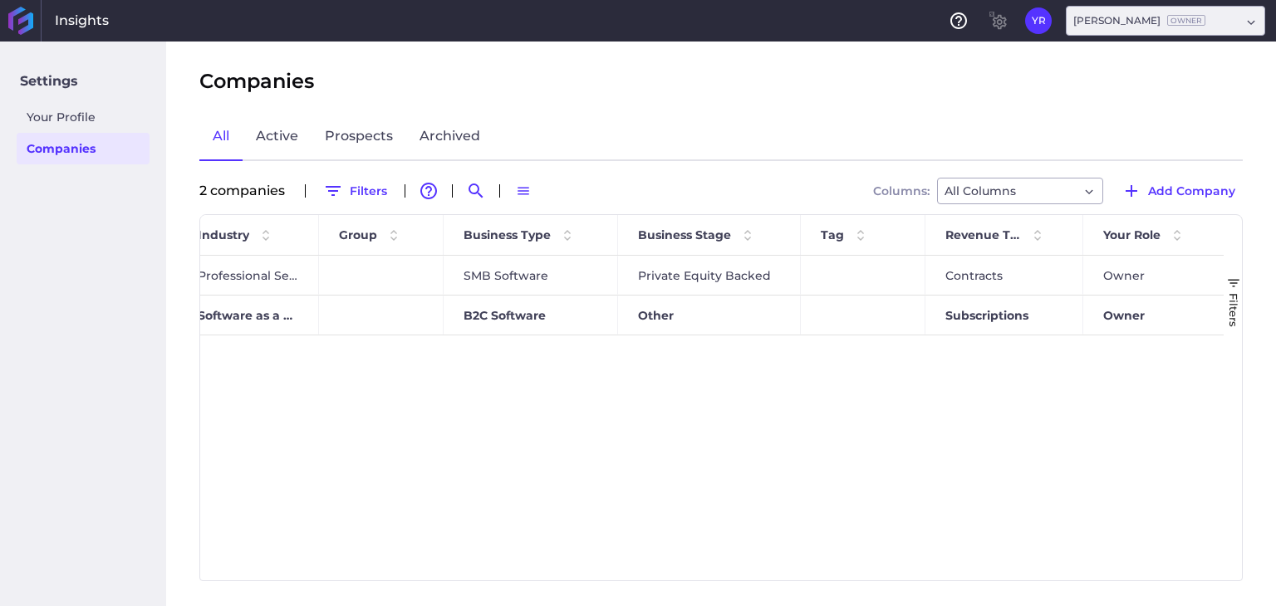
click at [936, 105] on div "Companies All Active Prospects Archived 2 companie s Filters Advanced table fea…" at bounding box center [721, 324] width 1110 height 565
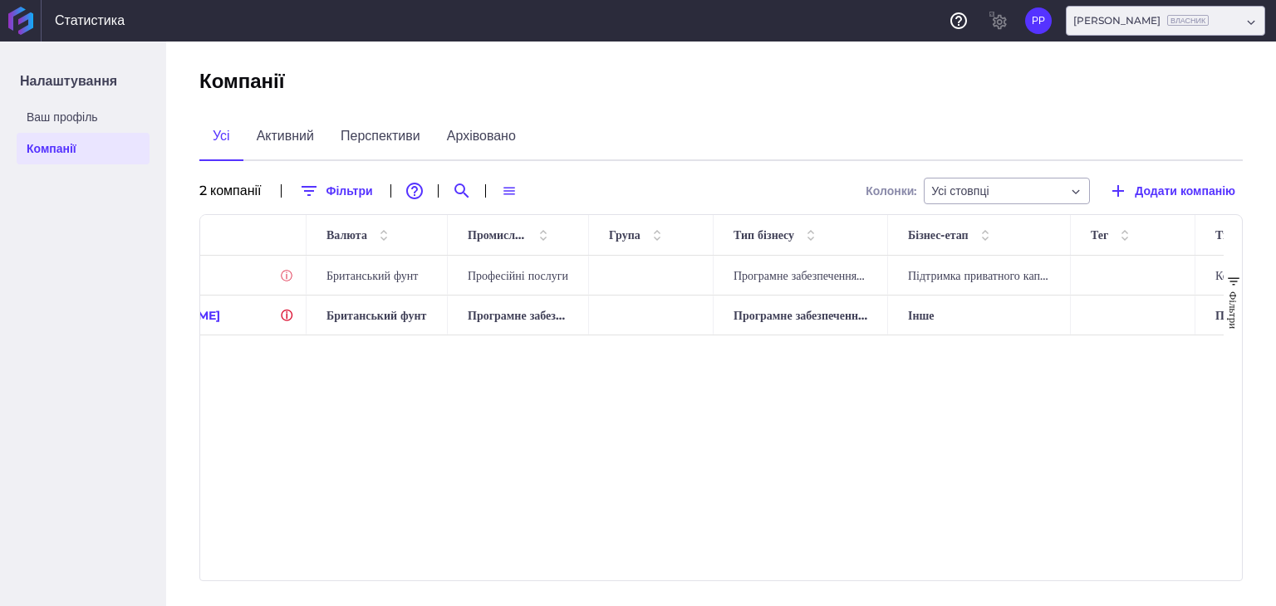
scroll to position [0, 0]
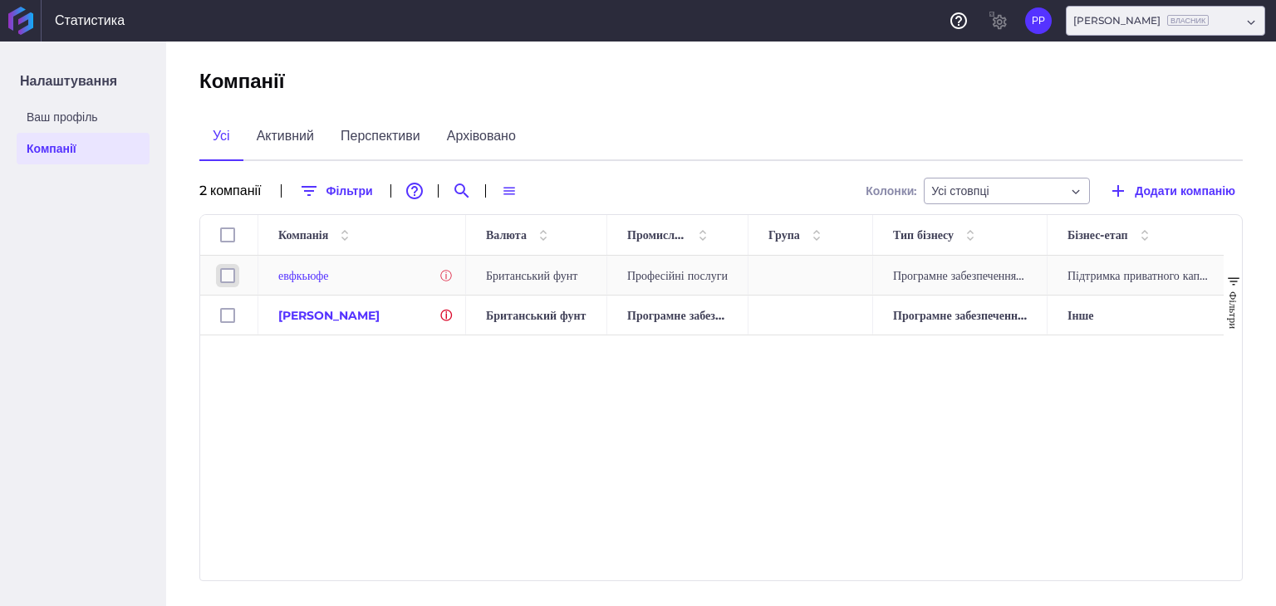
click at [228, 281] on input "Press Space to toggle row selection (unchecked)" at bounding box center [227, 275] width 15 height 15
checkbox input "true"
checkbox input "false"
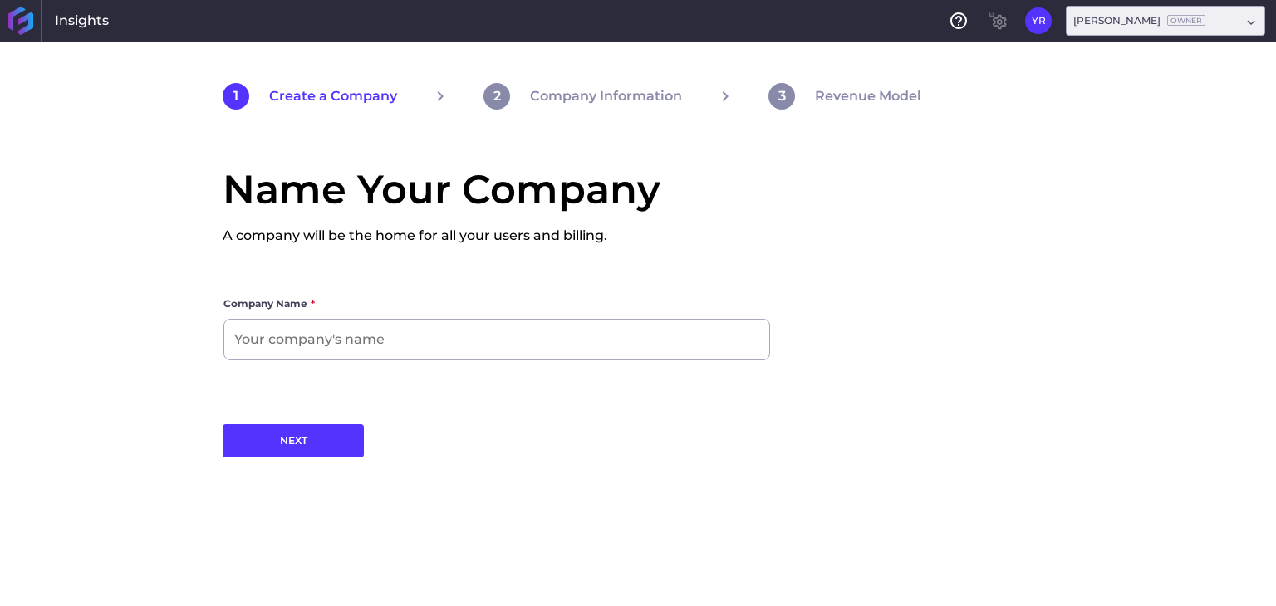
click at [29, 24] on icon at bounding box center [24, 23] width 15 height 22
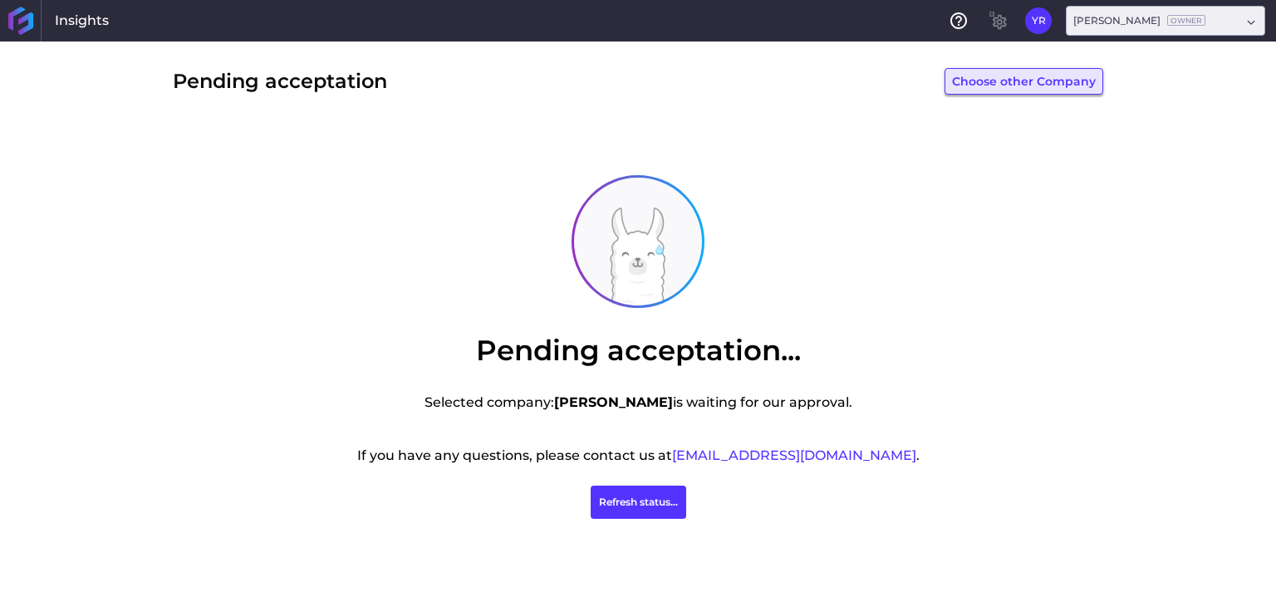
click at [978, 86] on button "Choose other Company" at bounding box center [1023, 81] width 159 height 27
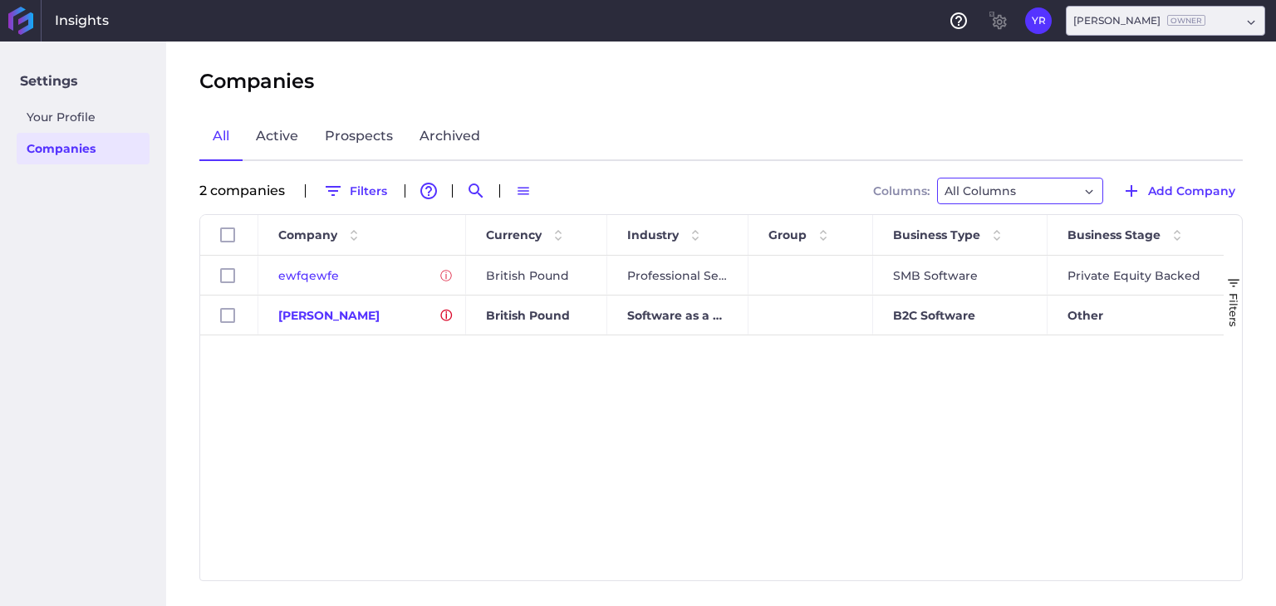
click at [1040, 189] on div "All Columns" at bounding box center [1011, 191] width 134 height 20
click at [1010, 219] on span "All Columns" at bounding box center [1019, 226] width 164 height 30
click at [528, 193] on icon "button" at bounding box center [523, 191] width 15 height 15
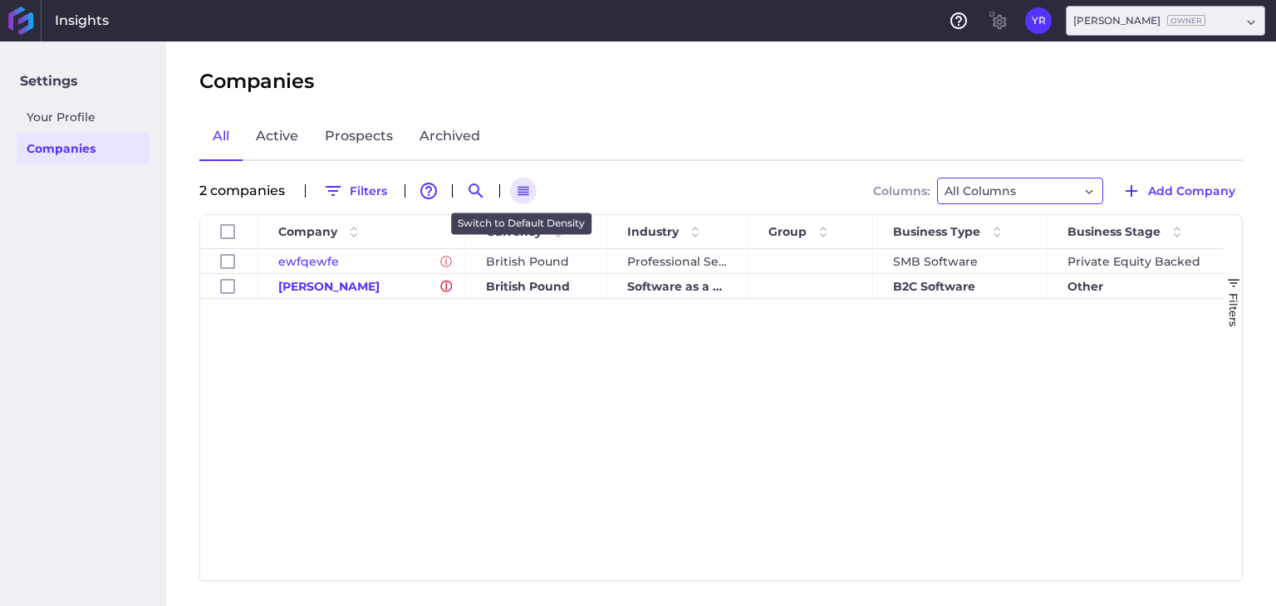
click at [528, 190] on icon "button" at bounding box center [523, 191] width 15 height 15
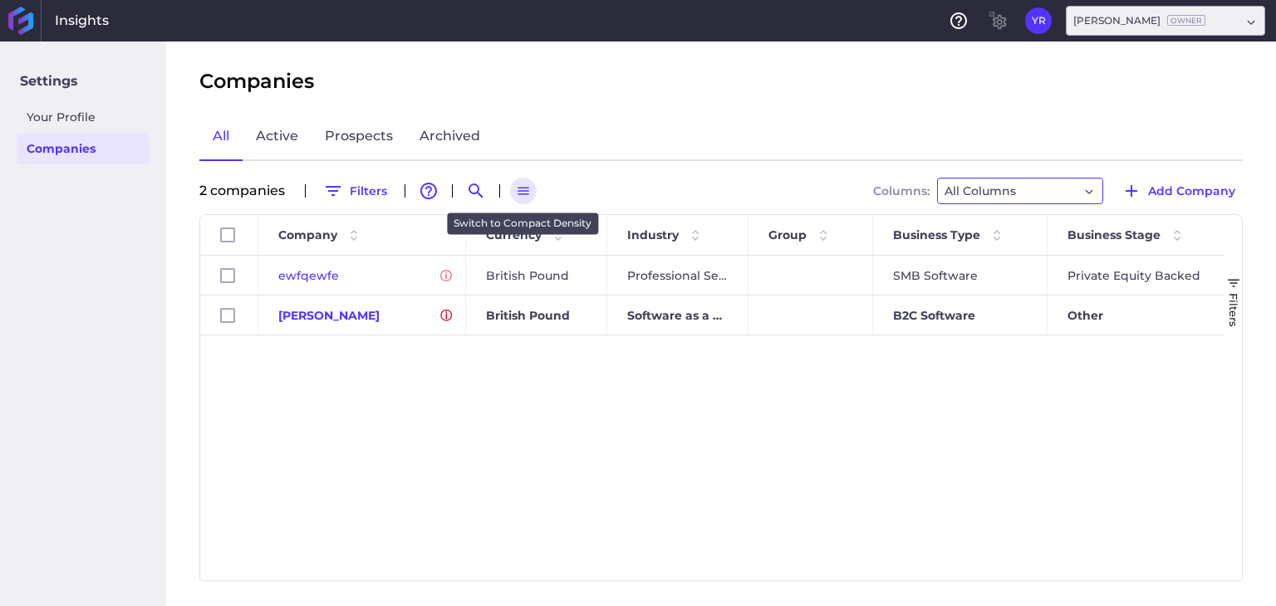
click at [528, 190] on icon "button" at bounding box center [523, 191] width 15 height 15
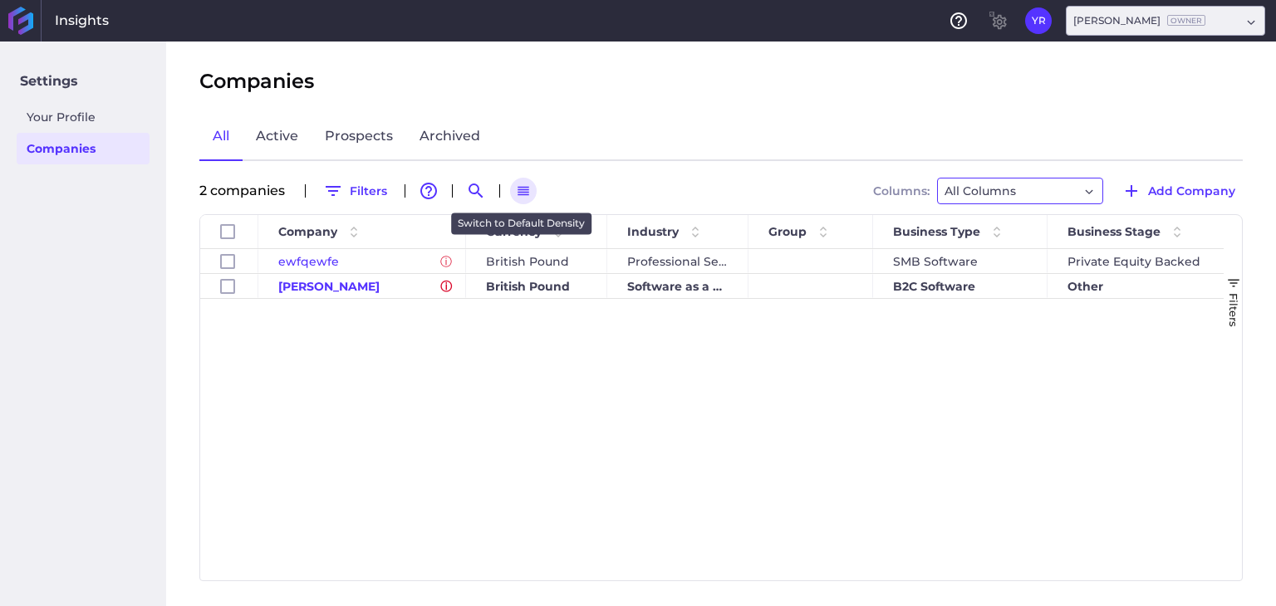
click at [528, 190] on icon "button" at bounding box center [523, 191] width 15 height 15
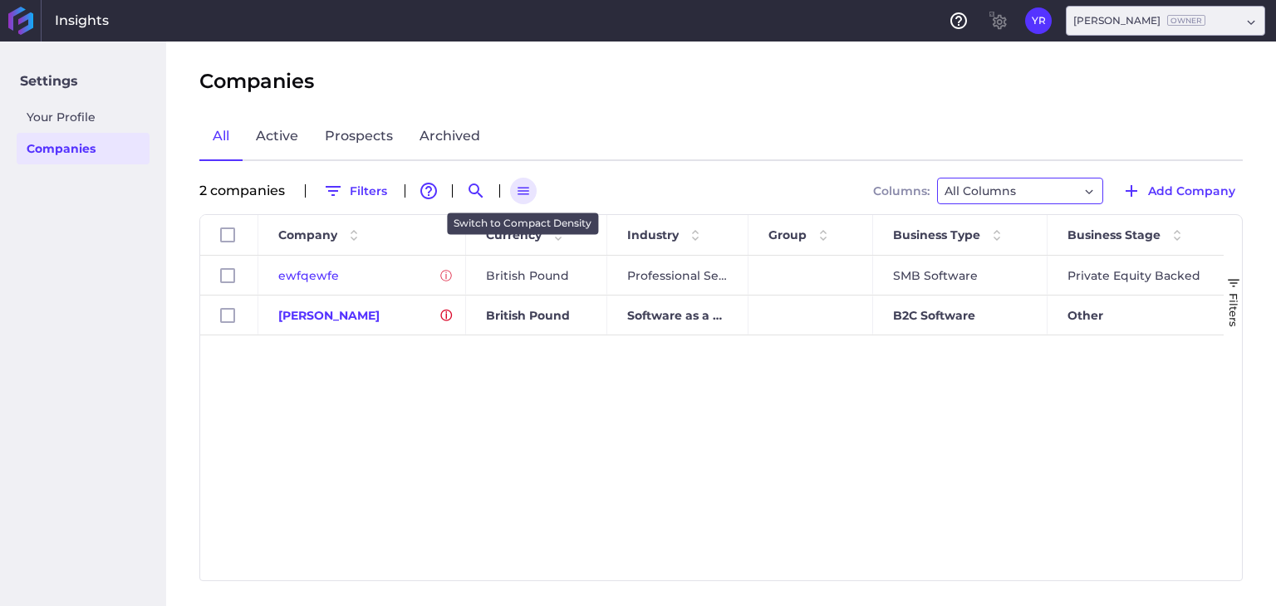
click at [528, 190] on icon "button" at bounding box center [523, 191] width 15 height 15
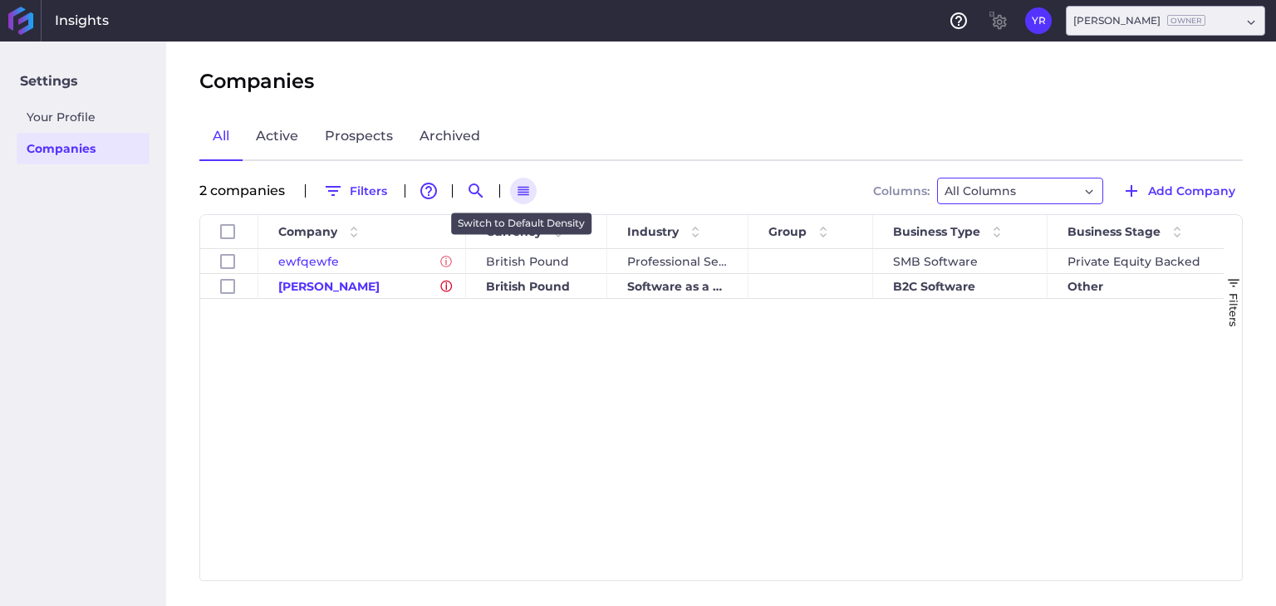
click at [528, 190] on icon "button" at bounding box center [523, 191] width 15 height 15
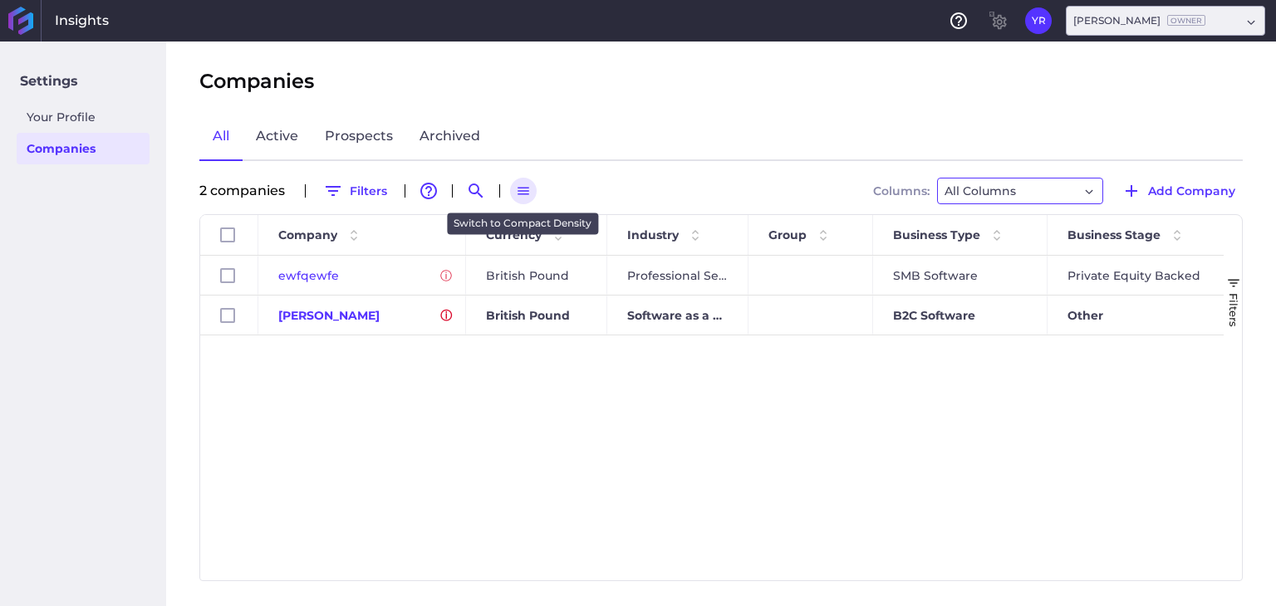
click at [528, 190] on icon "button" at bounding box center [523, 191] width 15 height 15
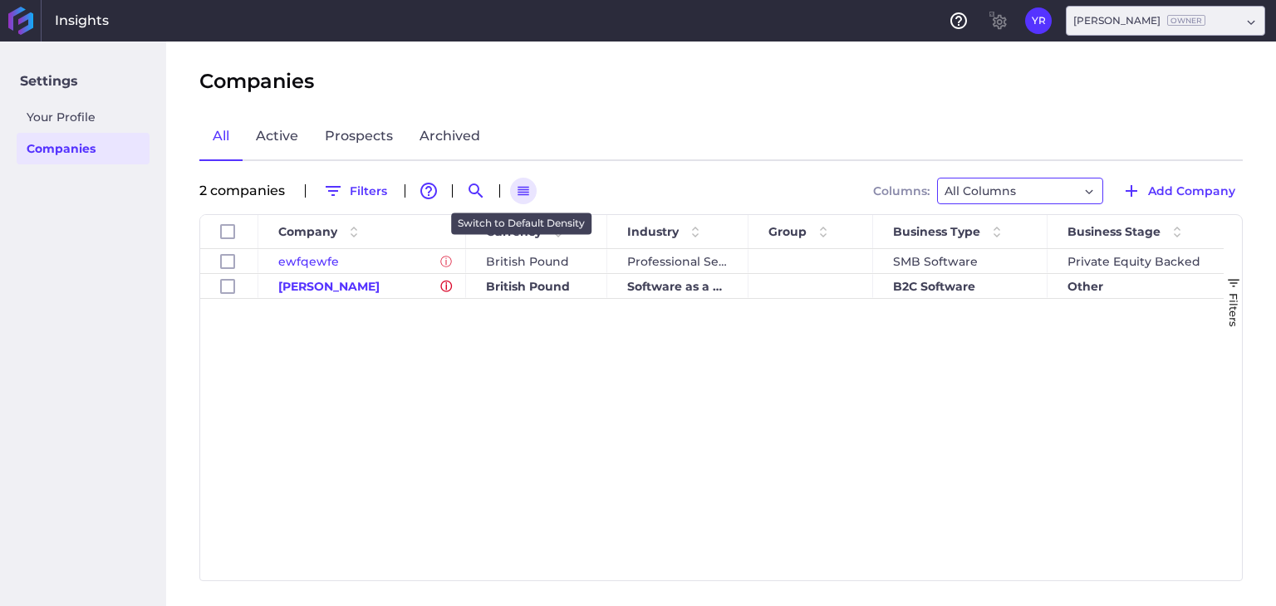
click at [528, 190] on icon "button" at bounding box center [523, 191] width 15 height 15
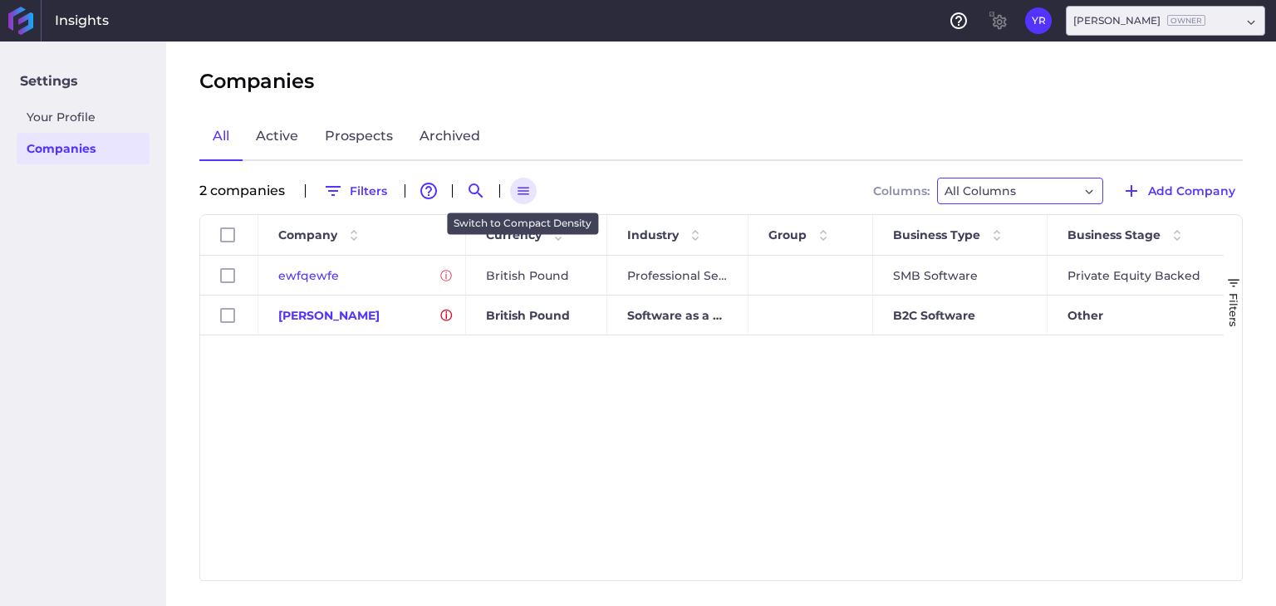
click at [528, 189] on icon "button" at bounding box center [523, 191] width 15 height 15
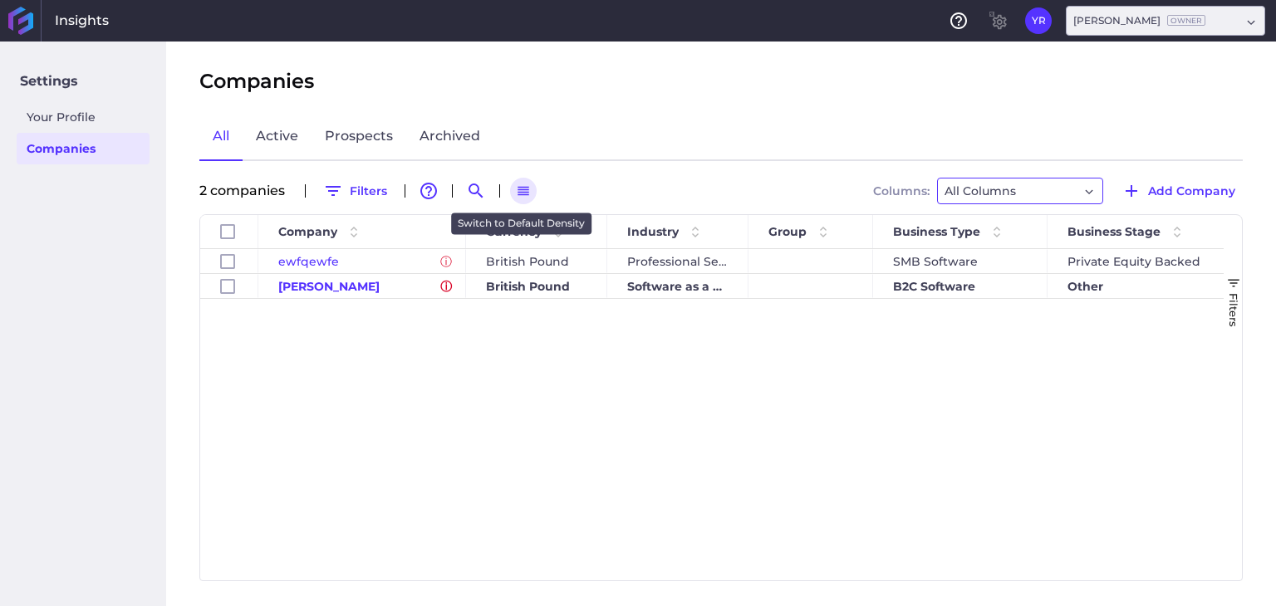
click at [528, 189] on icon "button" at bounding box center [523, 191] width 15 height 15
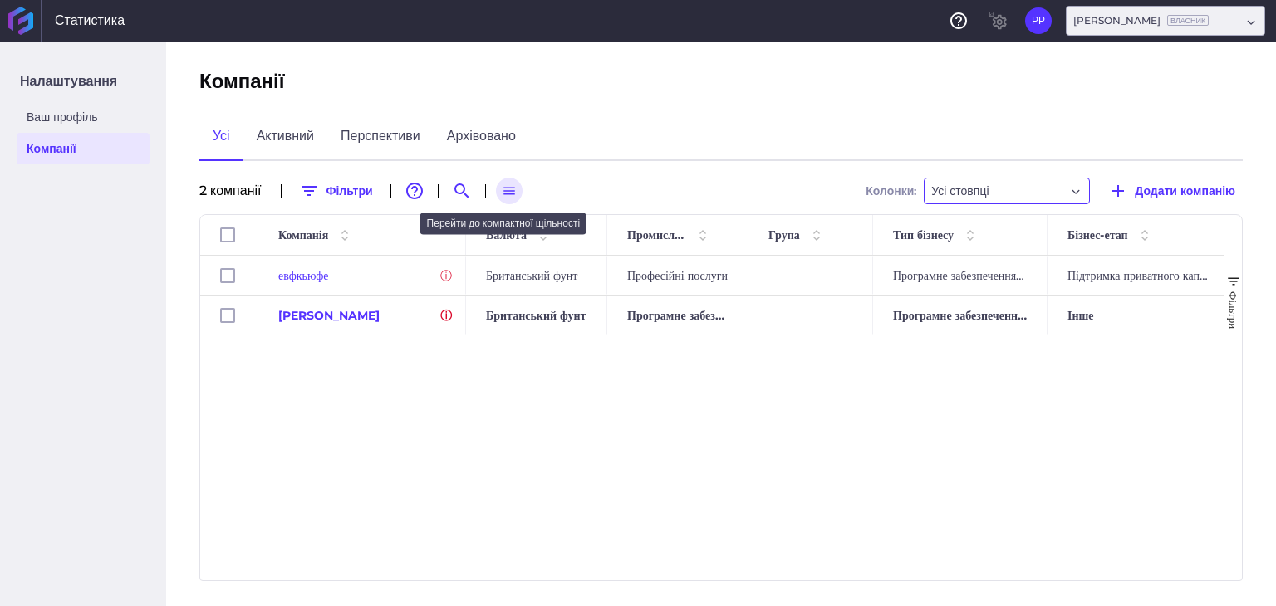
click at [509, 184] on icon "button" at bounding box center [509, 191] width 15 height 15
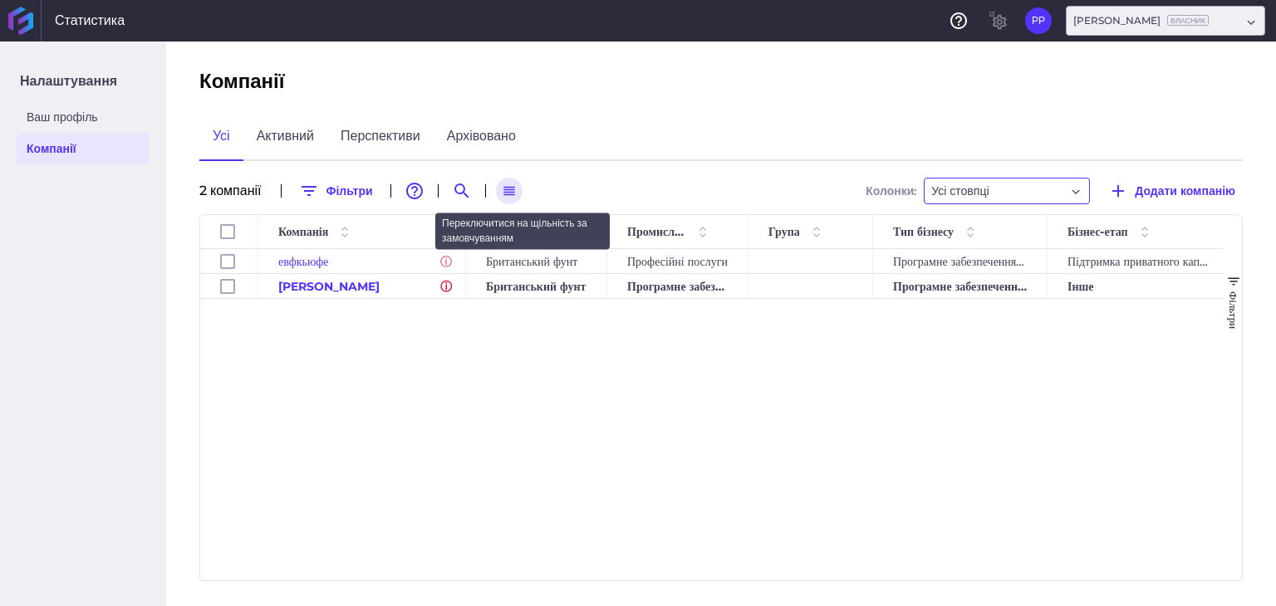
click at [509, 184] on icon "button" at bounding box center [509, 191] width 15 height 15
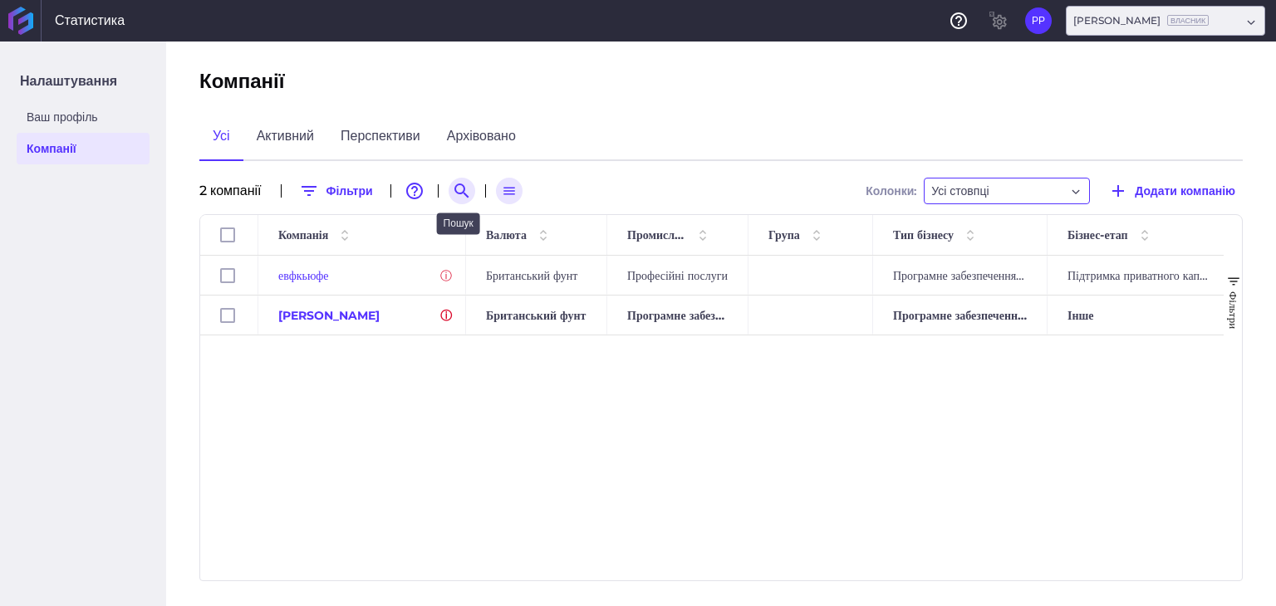
click at [458, 186] on icon "Пошук за" at bounding box center [462, 191] width 20 height 20
click at [517, 185] on input at bounding box center [543, 191] width 133 height 25
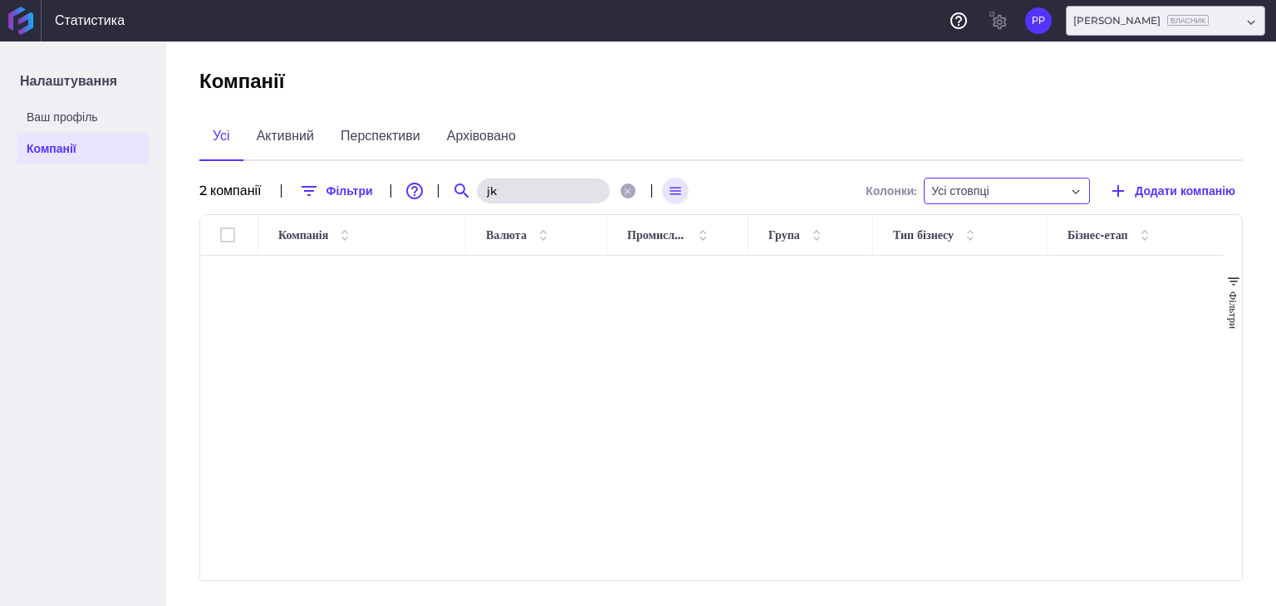
type input "j"
type input "о"
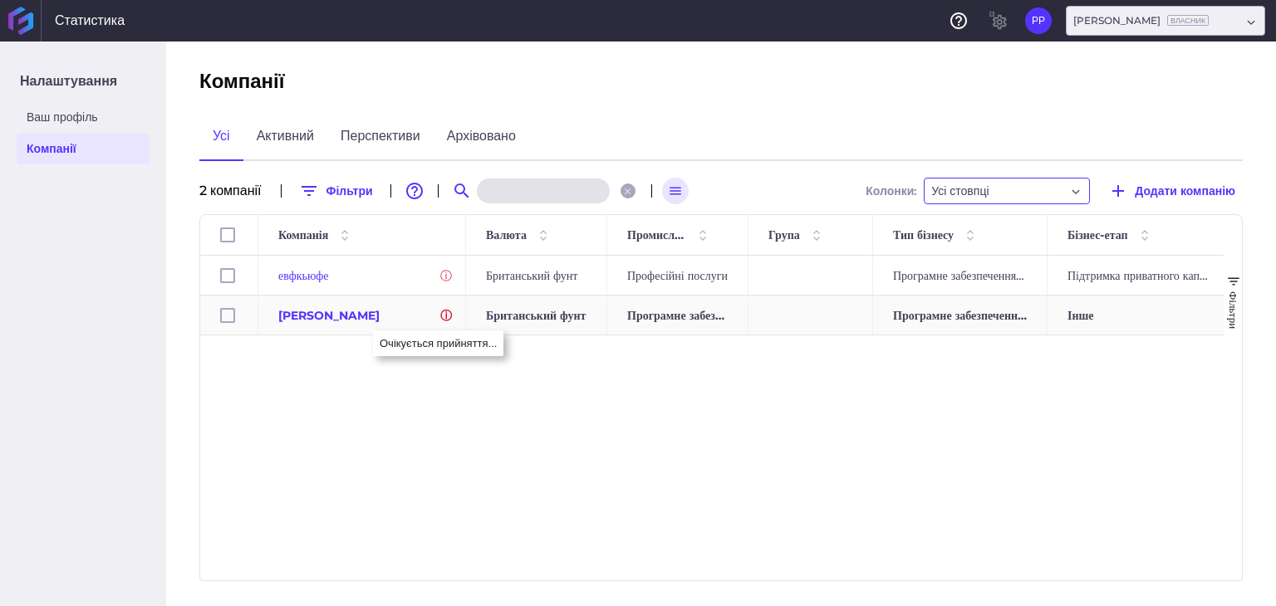
click at [299, 310] on font "[PERSON_NAME]" at bounding box center [328, 315] width 101 height 15
checkbox input "false"
checkbox input "true"
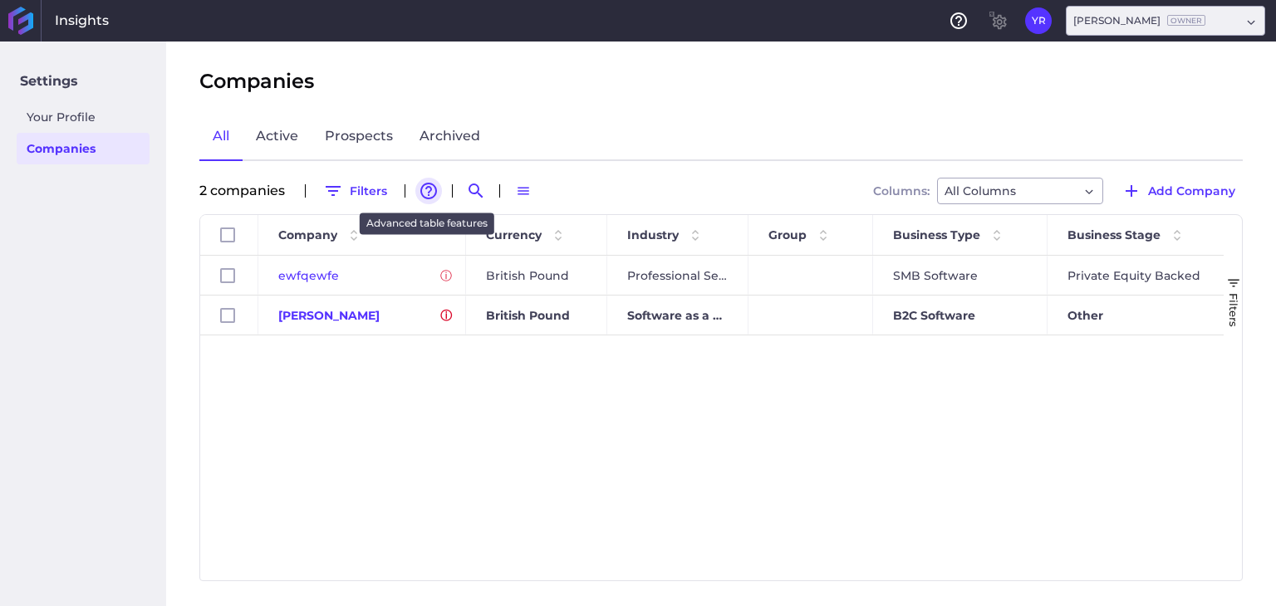
click at [425, 189] on icon "button" at bounding box center [429, 191] width 20 height 20
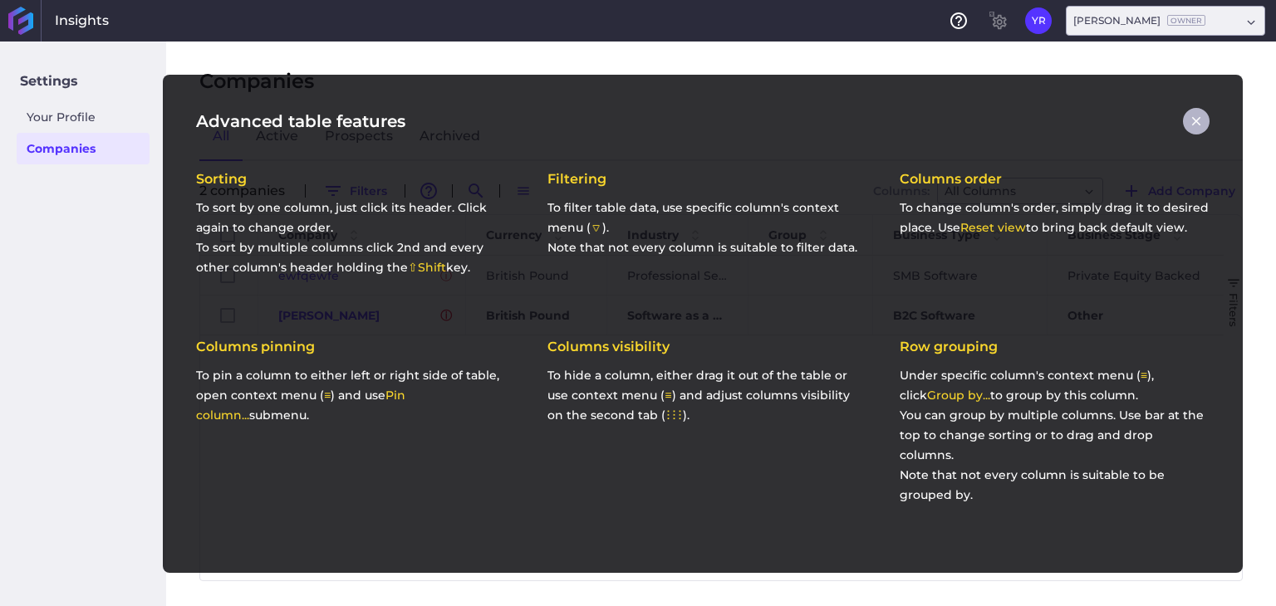
click at [1198, 117] on icon "button" at bounding box center [1195, 121] width 15 height 15
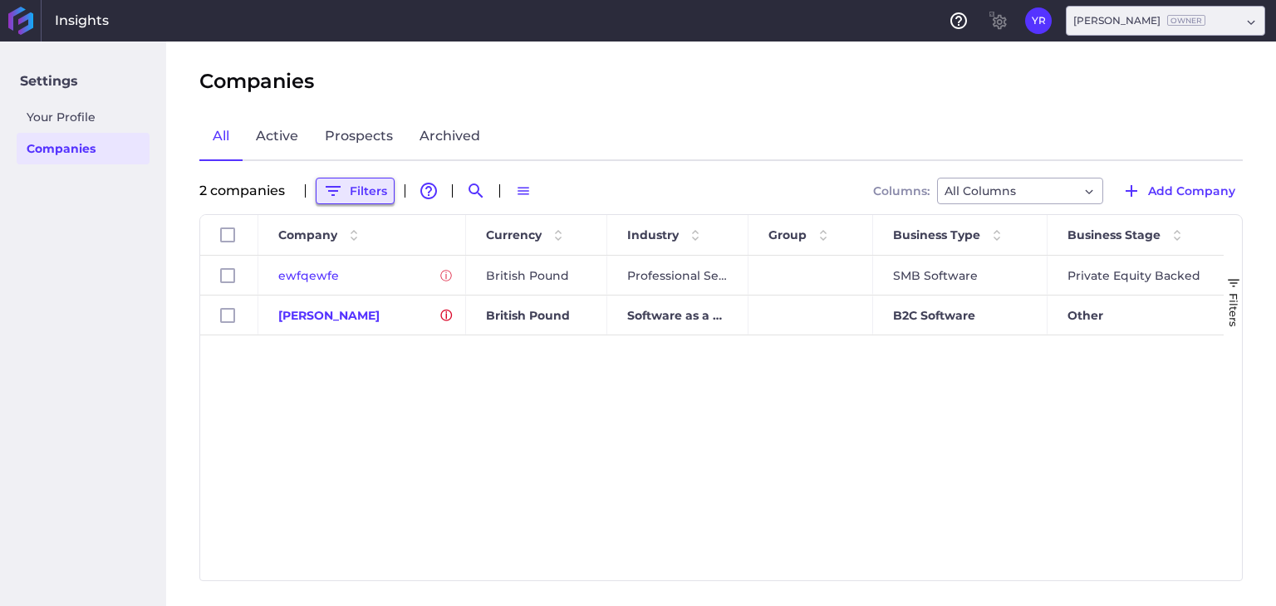
click at [367, 189] on button "Filters" at bounding box center [355, 191] width 79 height 27
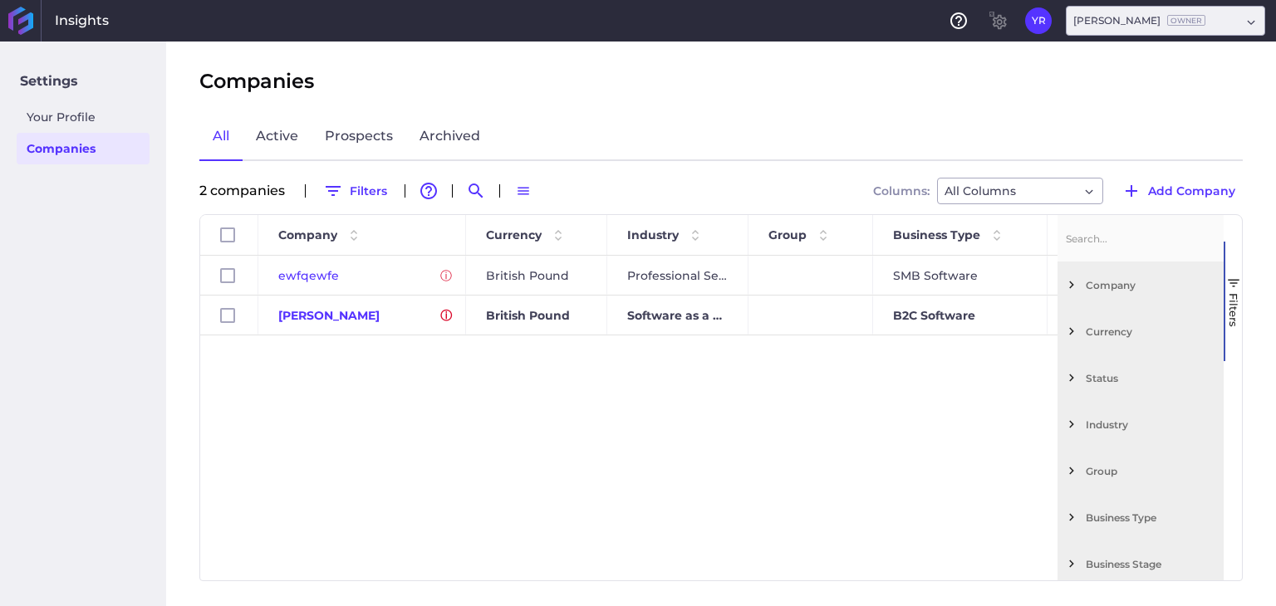
click at [1096, 375] on span "Status" at bounding box center [1150, 378] width 131 height 12
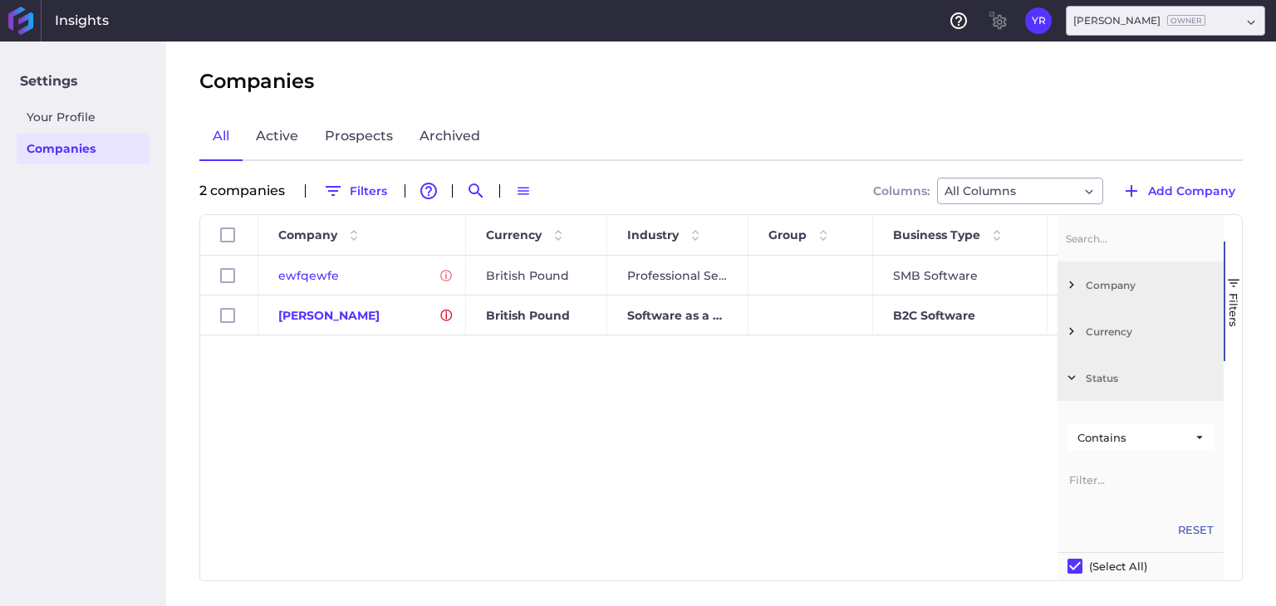
click at [921, 494] on div "ewfqewfe British Pound Professional Services SMB Software Private Equity Backed…" at bounding box center [628, 412] width 857 height 312
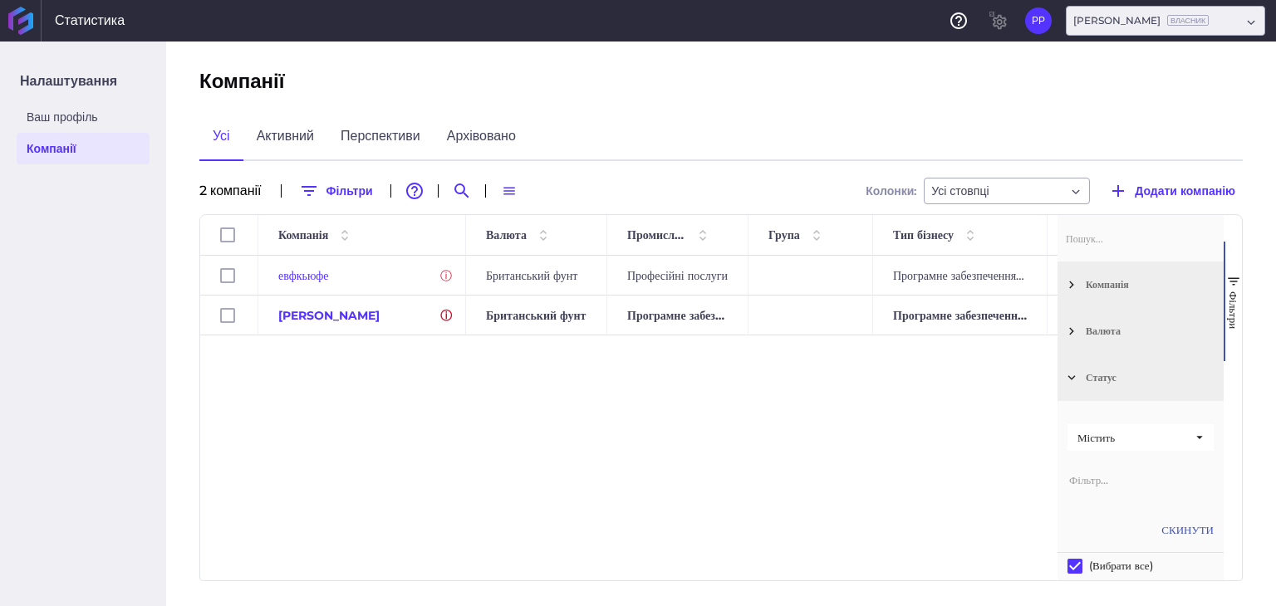
click at [466, 442] on div "евфкьюфе Британський фунт Професійні послуги Програмне забезпечення для малого …" at bounding box center [628, 412] width 857 height 312
click at [282, 125] on link "Активний" at bounding box center [285, 137] width 84 height 48
click at [375, 146] on link "Перспективи" at bounding box center [380, 137] width 106 height 48
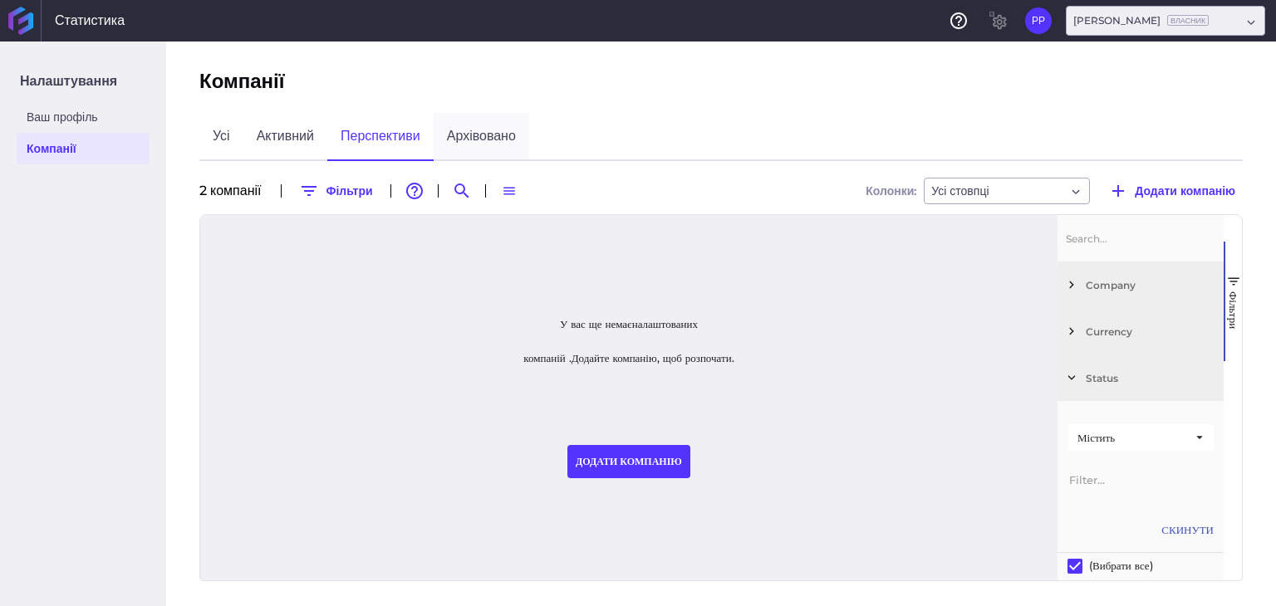
click at [488, 130] on font "Архівовано" at bounding box center [481, 136] width 69 height 16
click at [370, 137] on font "Перспективи" at bounding box center [381, 136] width 80 height 16
click at [283, 137] on font "Активний" at bounding box center [285, 136] width 57 height 16
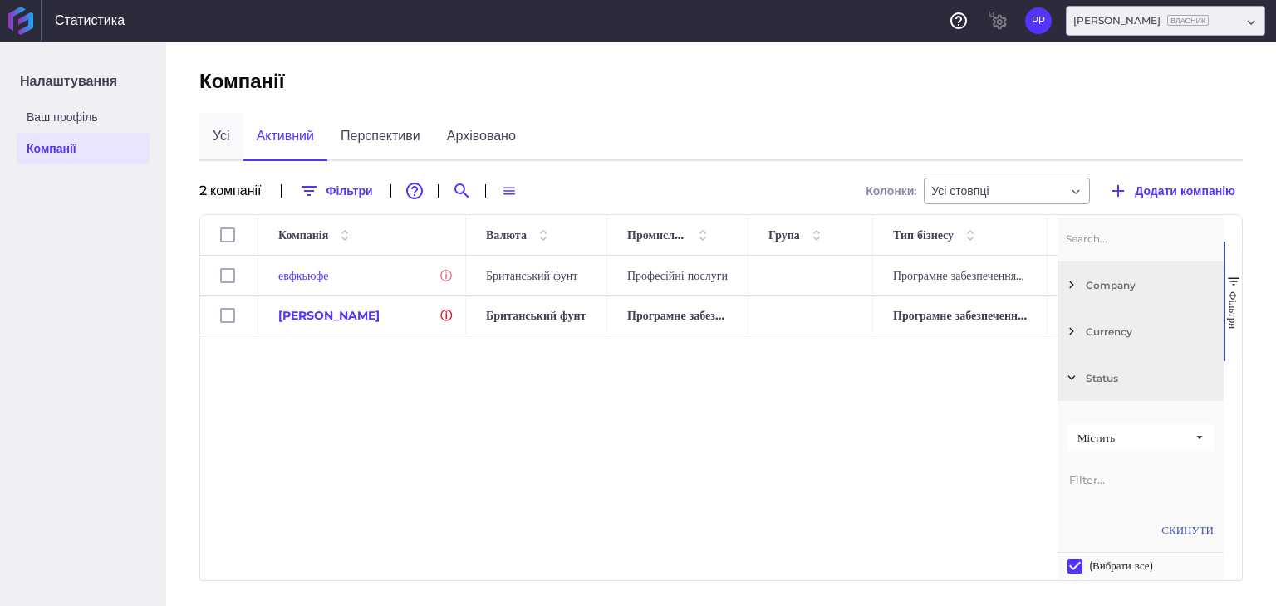
click at [223, 135] on font "Усі" at bounding box center [221, 136] width 17 height 16
click at [452, 190] on icon "Пошук за" at bounding box center [462, 191] width 20 height 20
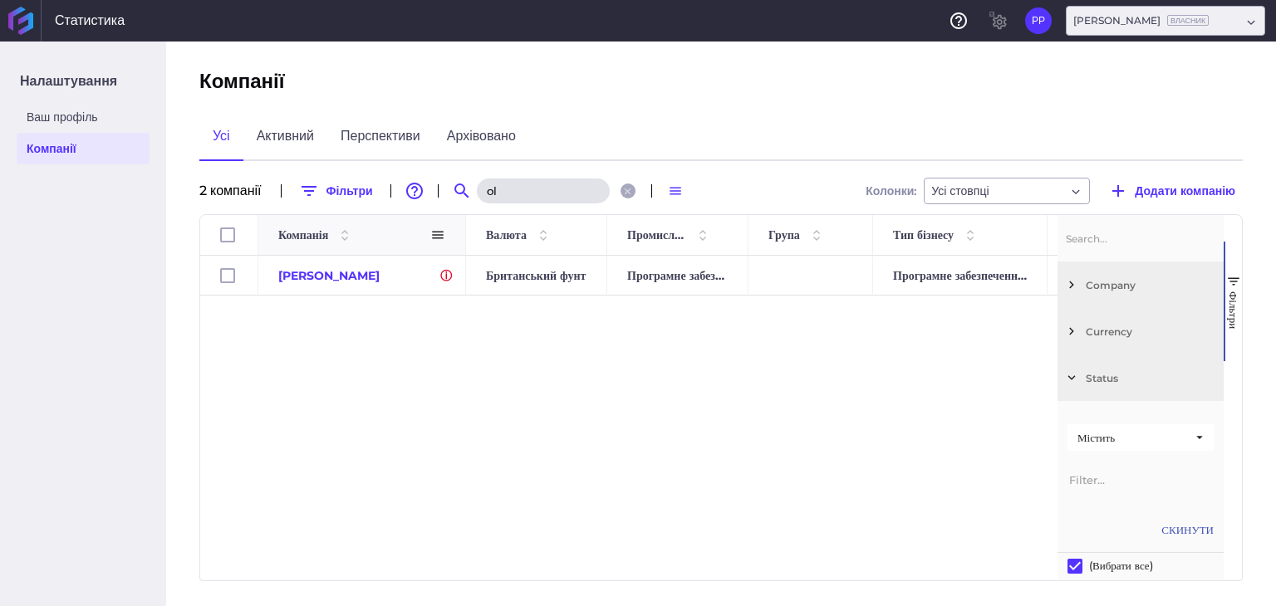
type input "o"
type input "e"
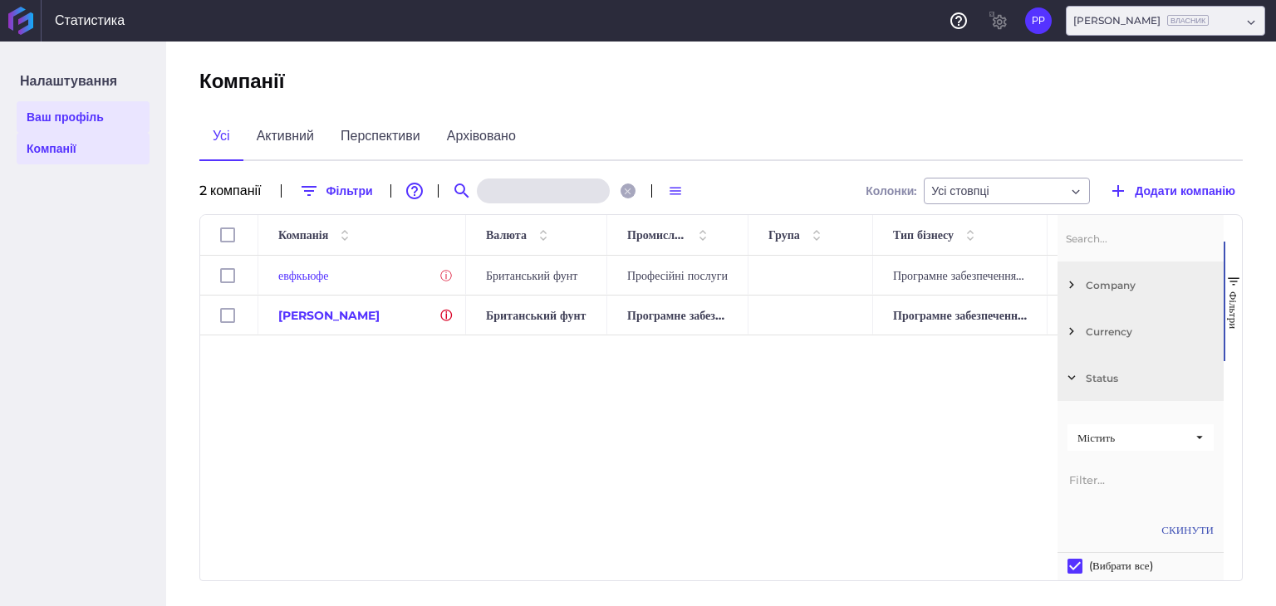
click at [41, 110] on font "Ваш профіль" at bounding box center [65, 117] width 77 height 15
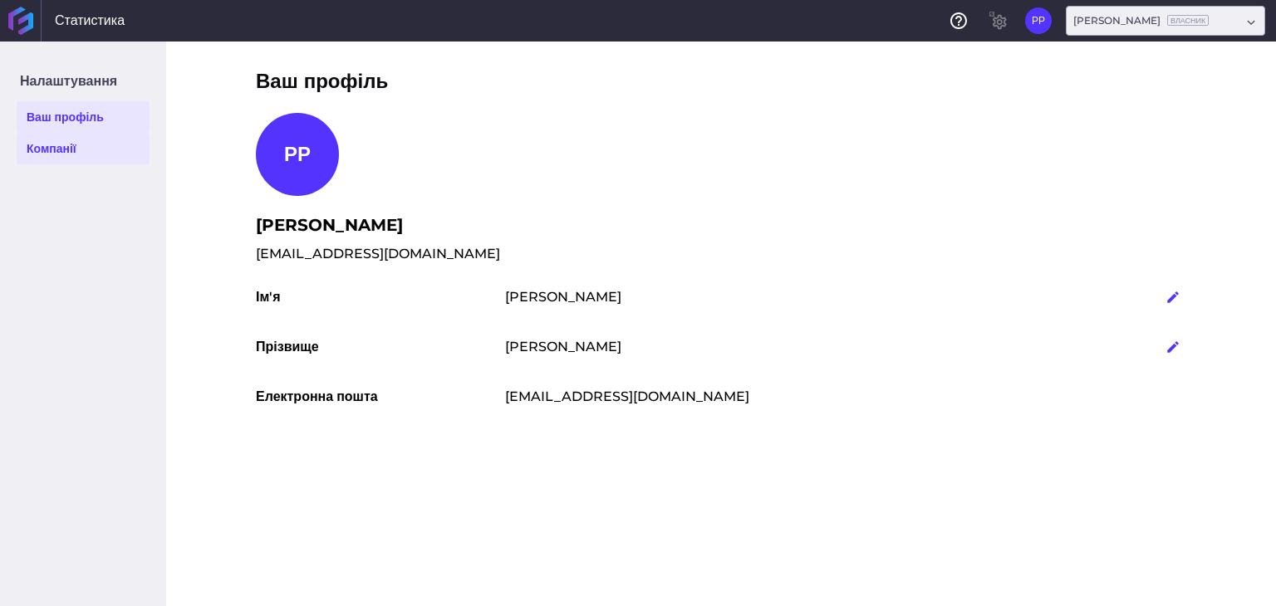
click at [53, 144] on font "Компанії" at bounding box center [52, 148] width 50 height 15
